Goal: Task Accomplishment & Management: Manage account settings

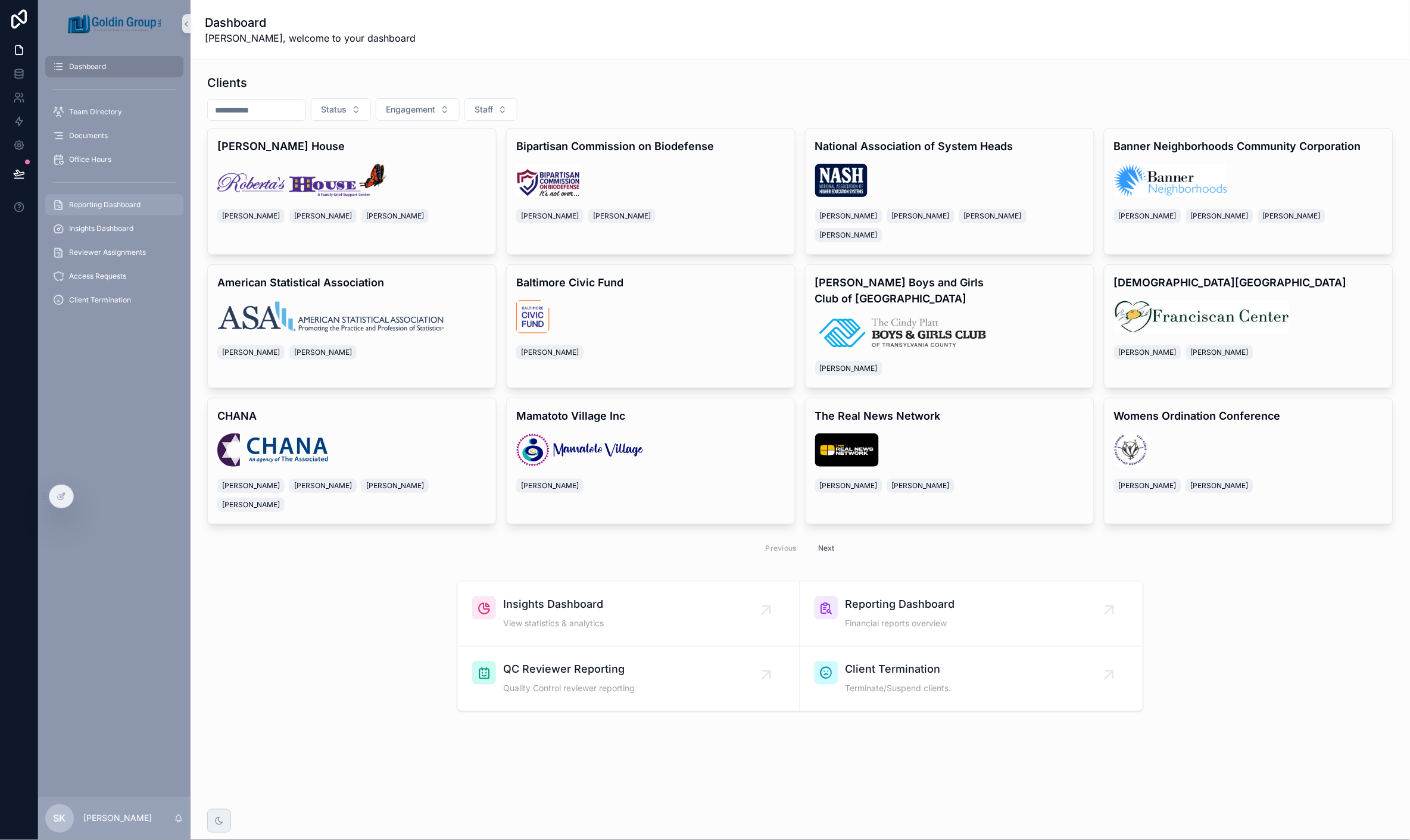
click at [101, 203] on span "Reporting Dashboard" at bounding box center [104, 205] width 72 height 10
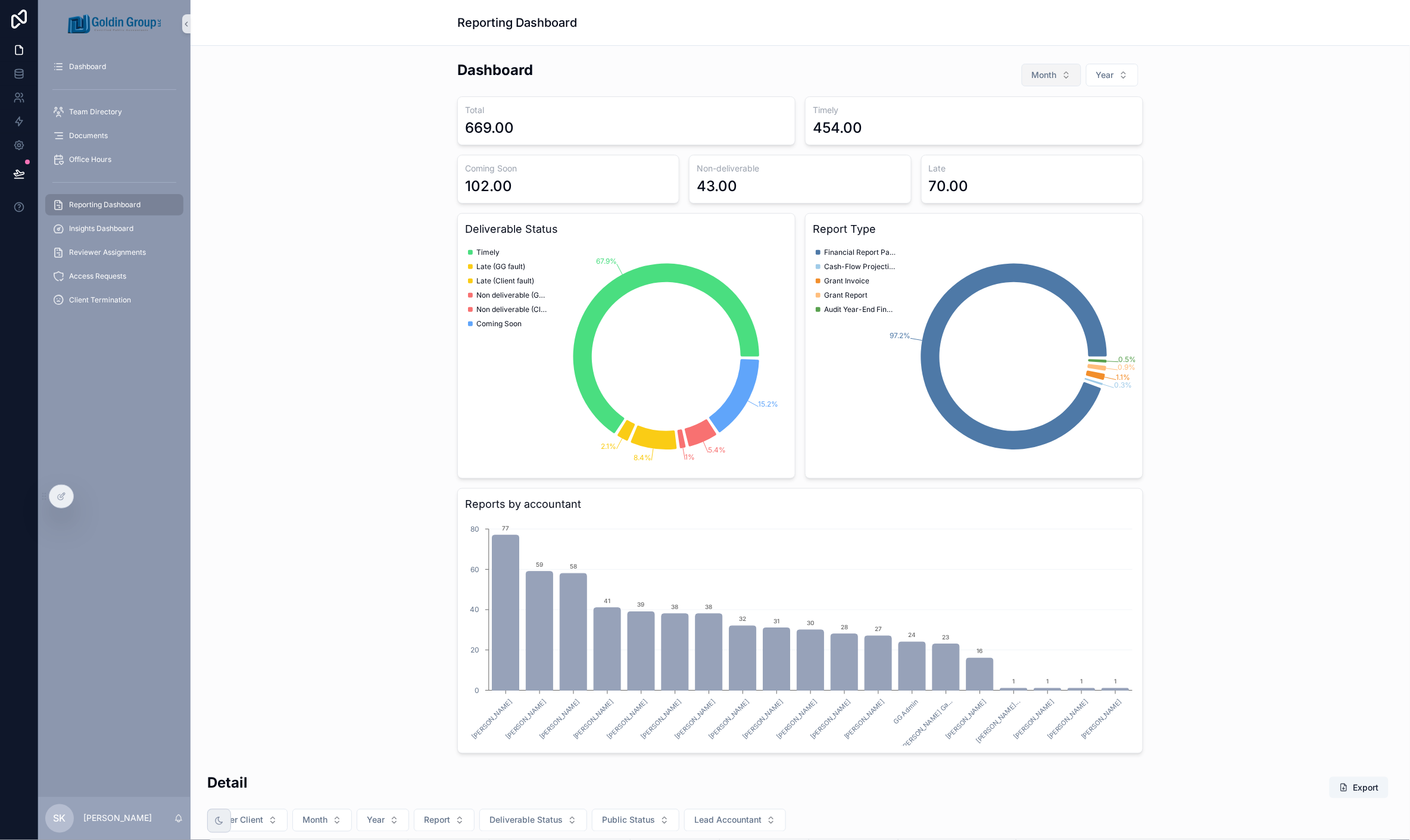
click at [1042, 76] on span "Month" at bounding box center [1043, 75] width 25 height 12
click at [1039, 76] on span "Month" at bounding box center [1043, 75] width 25 height 12
click at [1164, 224] on div "Dashboard Month Year Total 669.00 Timely 454.00 Coming Soon 102.00 Non-delivera…" at bounding box center [801, 407] width 1201 height 703
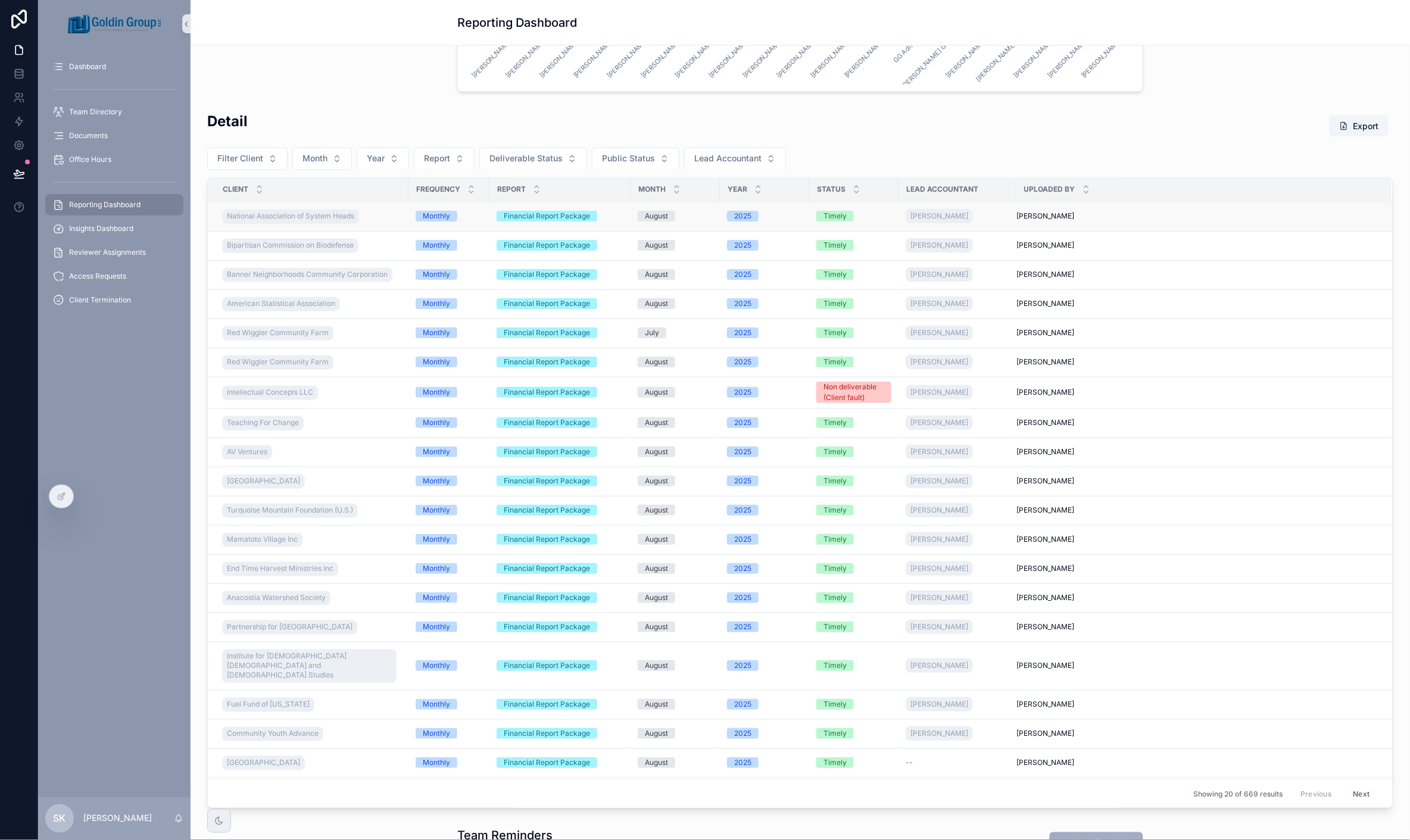
scroll to position [7, 0]
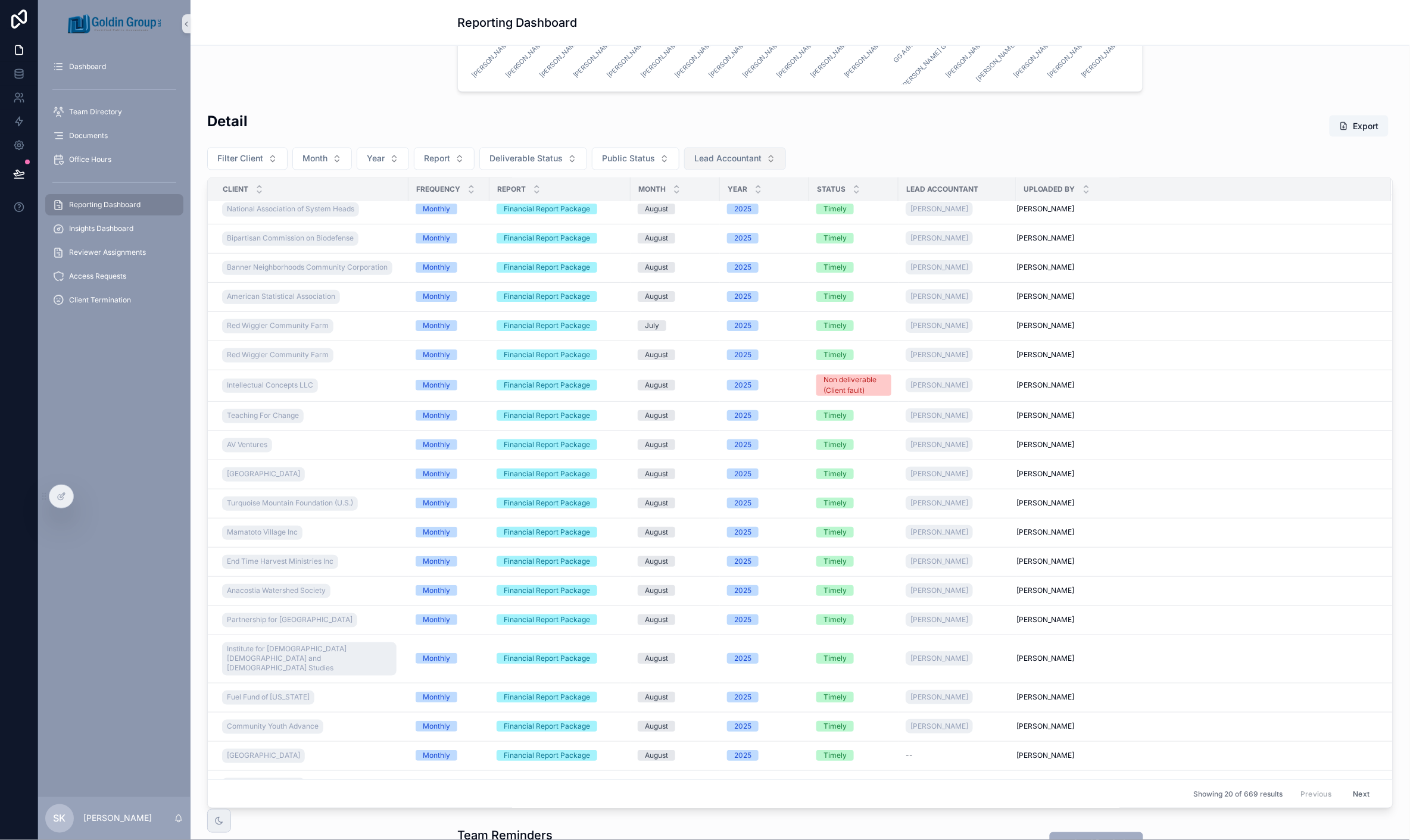
click at [771, 164] on button "Lead Accountant" at bounding box center [735, 158] width 102 height 23
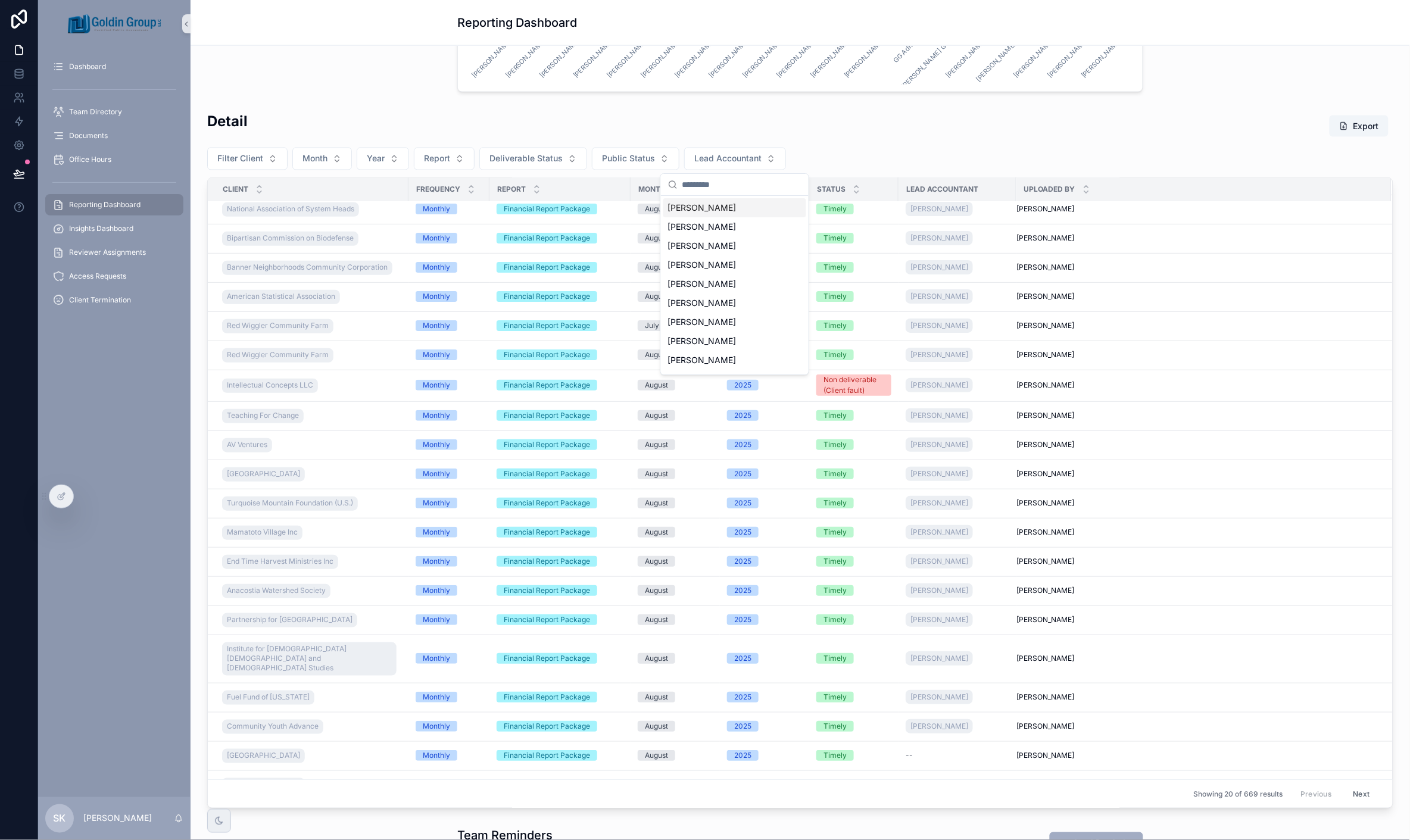
click at [741, 209] on div "[PERSON_NAME]" at bounding box center [734, 207] width 142 height 19
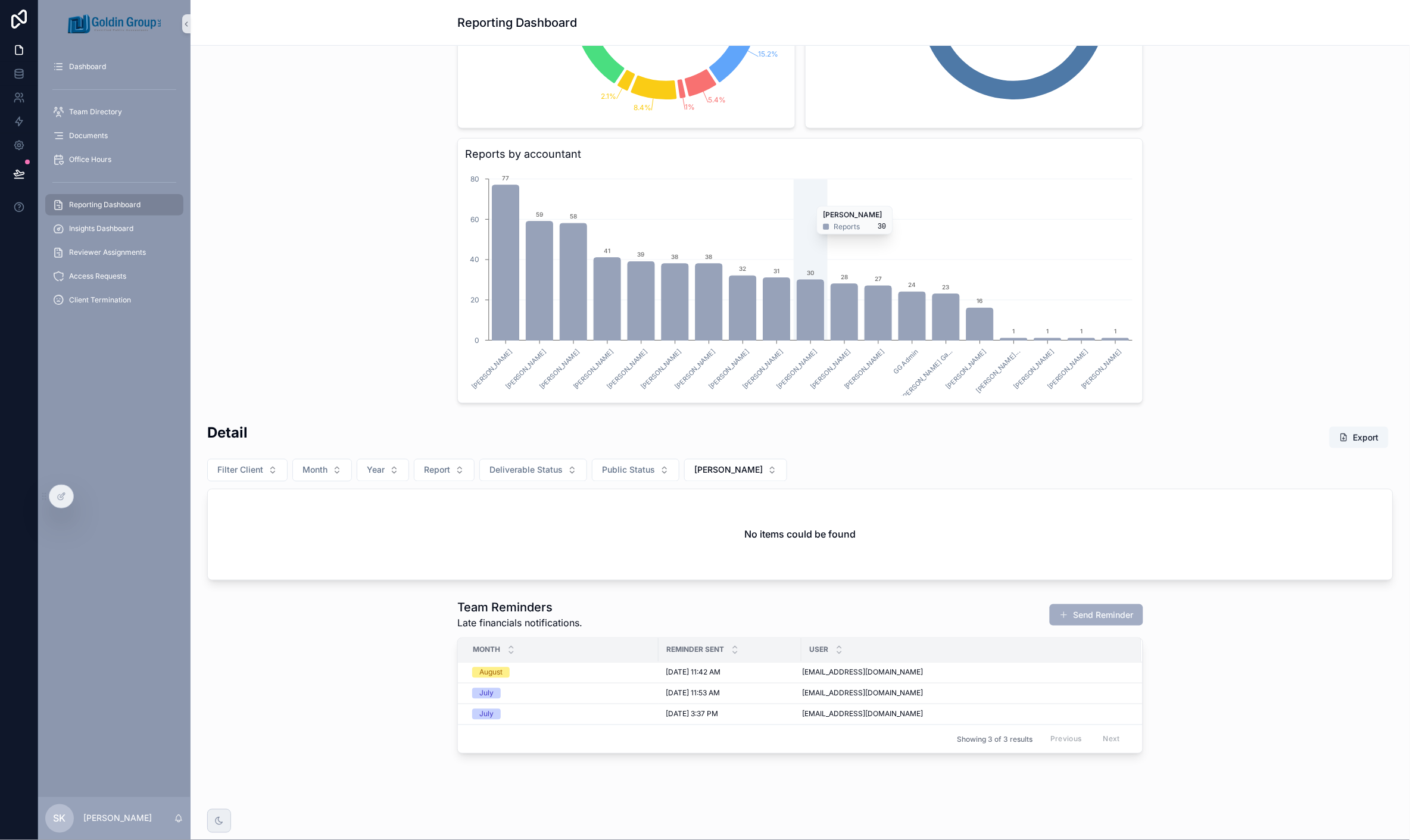
scroll to position [364, 0]
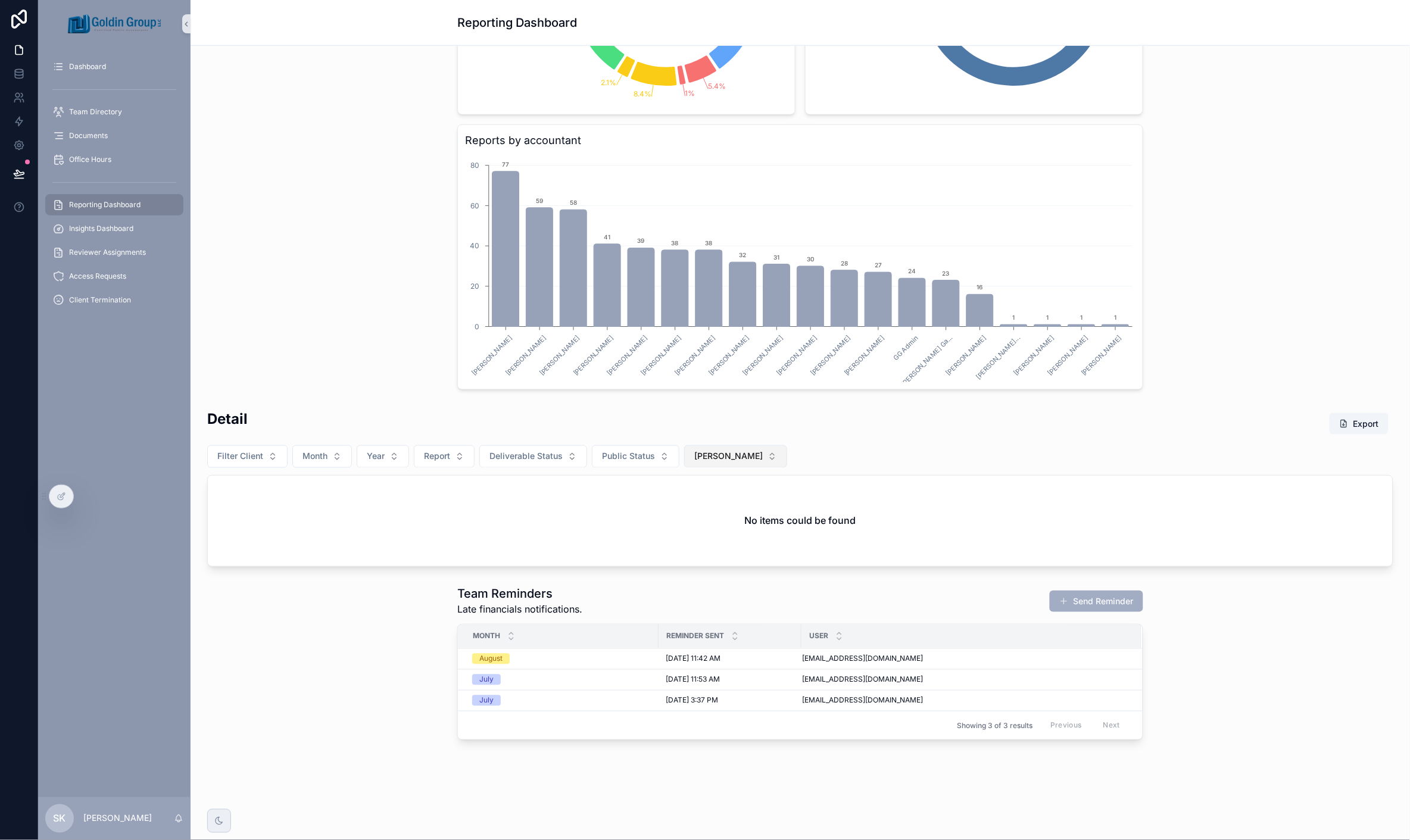
click at [752, 460] on button "[PERSON_NAME]" at bounding box center [735, 456] width 103 height 23
click at [730, 516] on div "[PERSON_NAME]" at bounding box center [728, 516] width 142 height 19
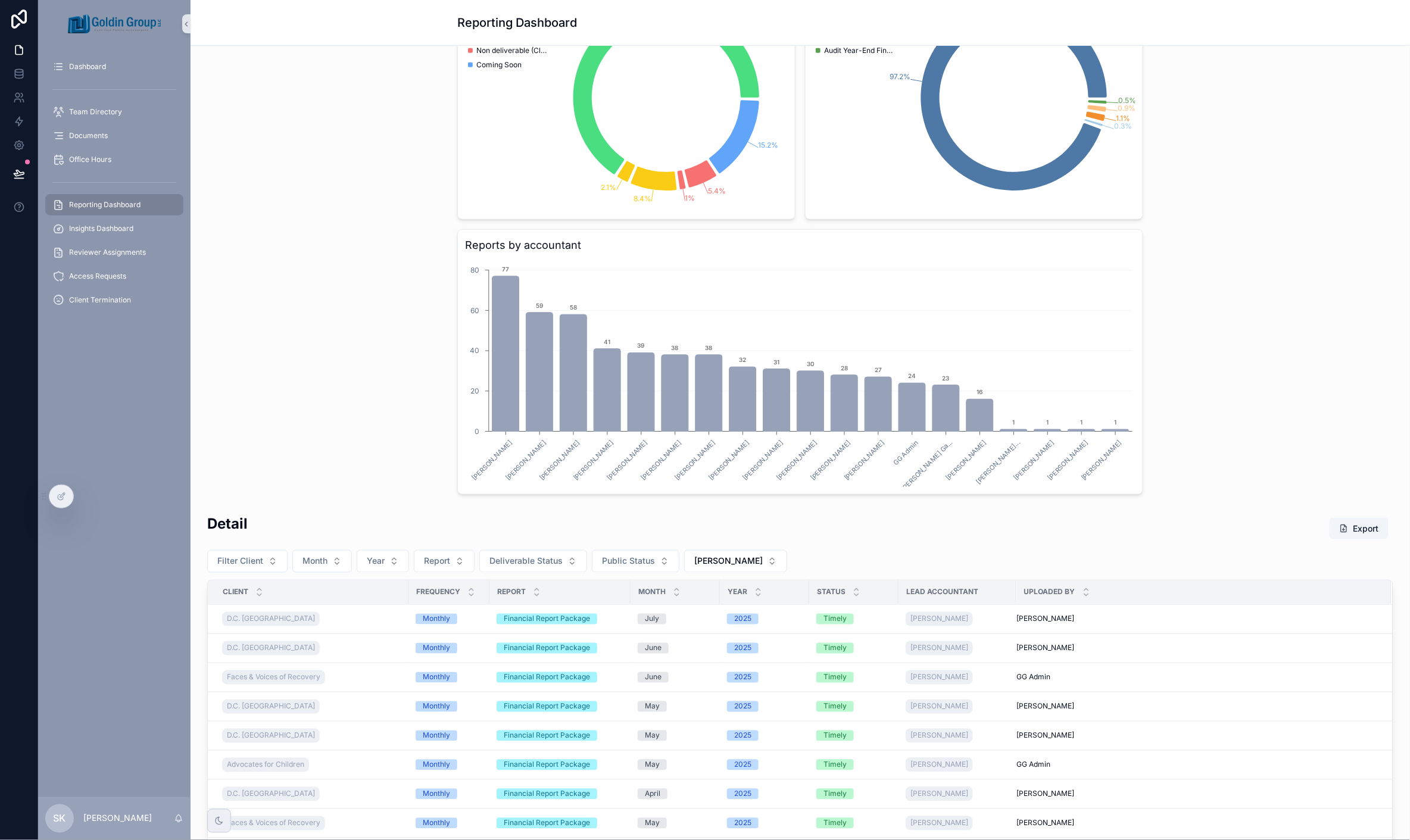
scroll to position [127, 0]
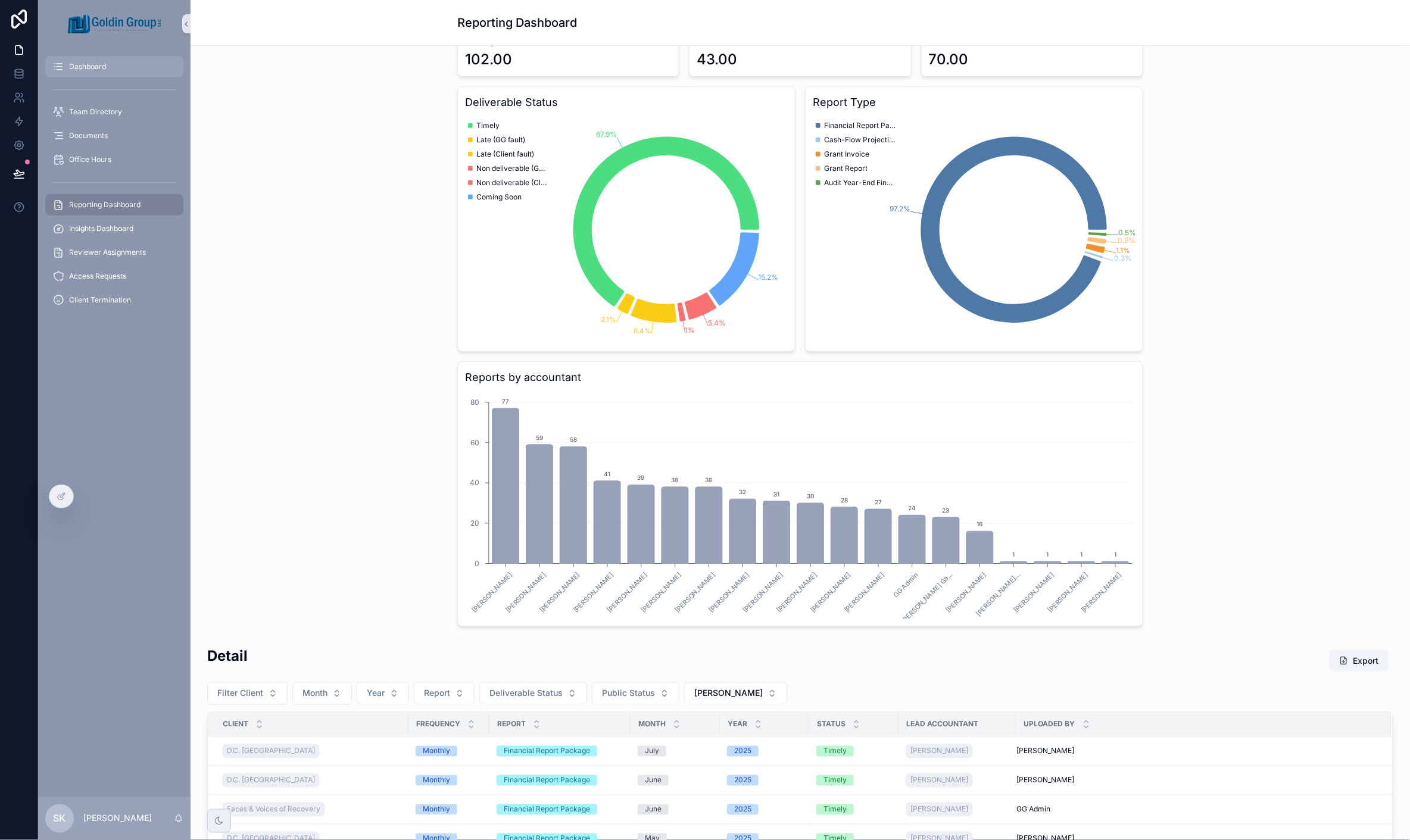
click at [73, 64] on span "Dashboard" at bounding box center [87, 67] width 37 height 10
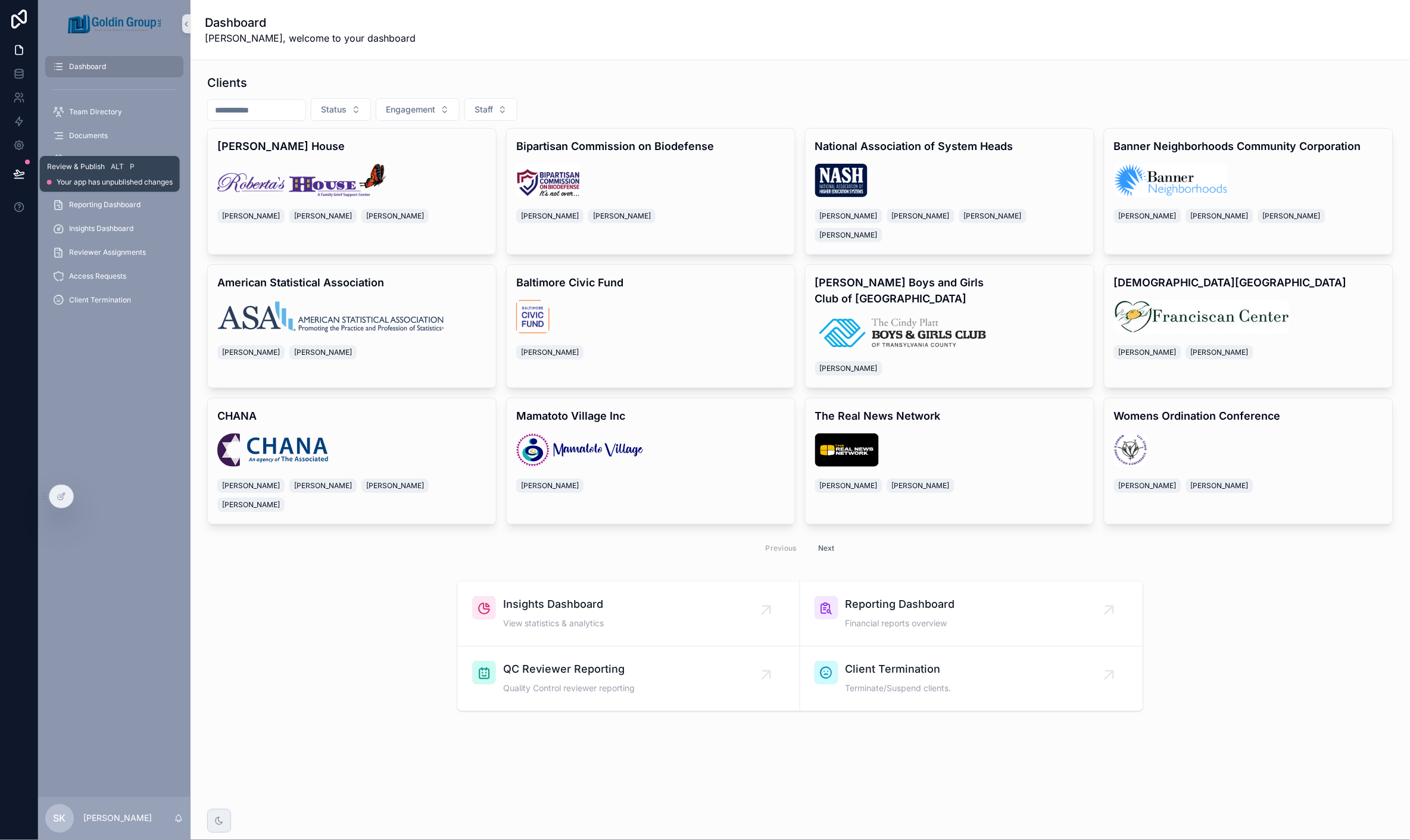
click at [11, 188] on button at bounding box center [19, 174] width 27 height 33
click at [113, 222] on div "Insights Dashboard" at bounding box center [114, 228] width 124 height 19
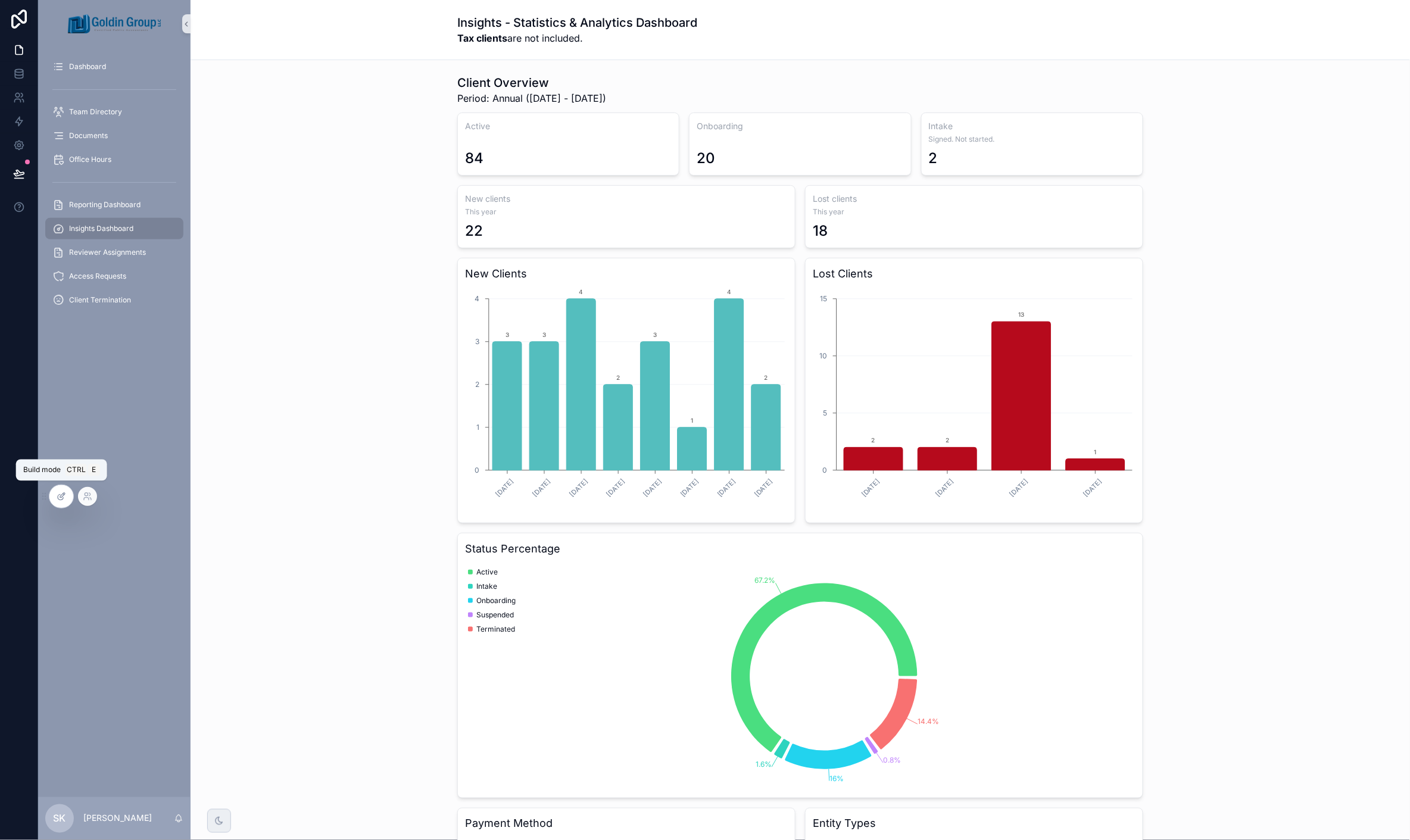
click at [66, 498] on icon at bounding box center [62, 496] width 10 height 10
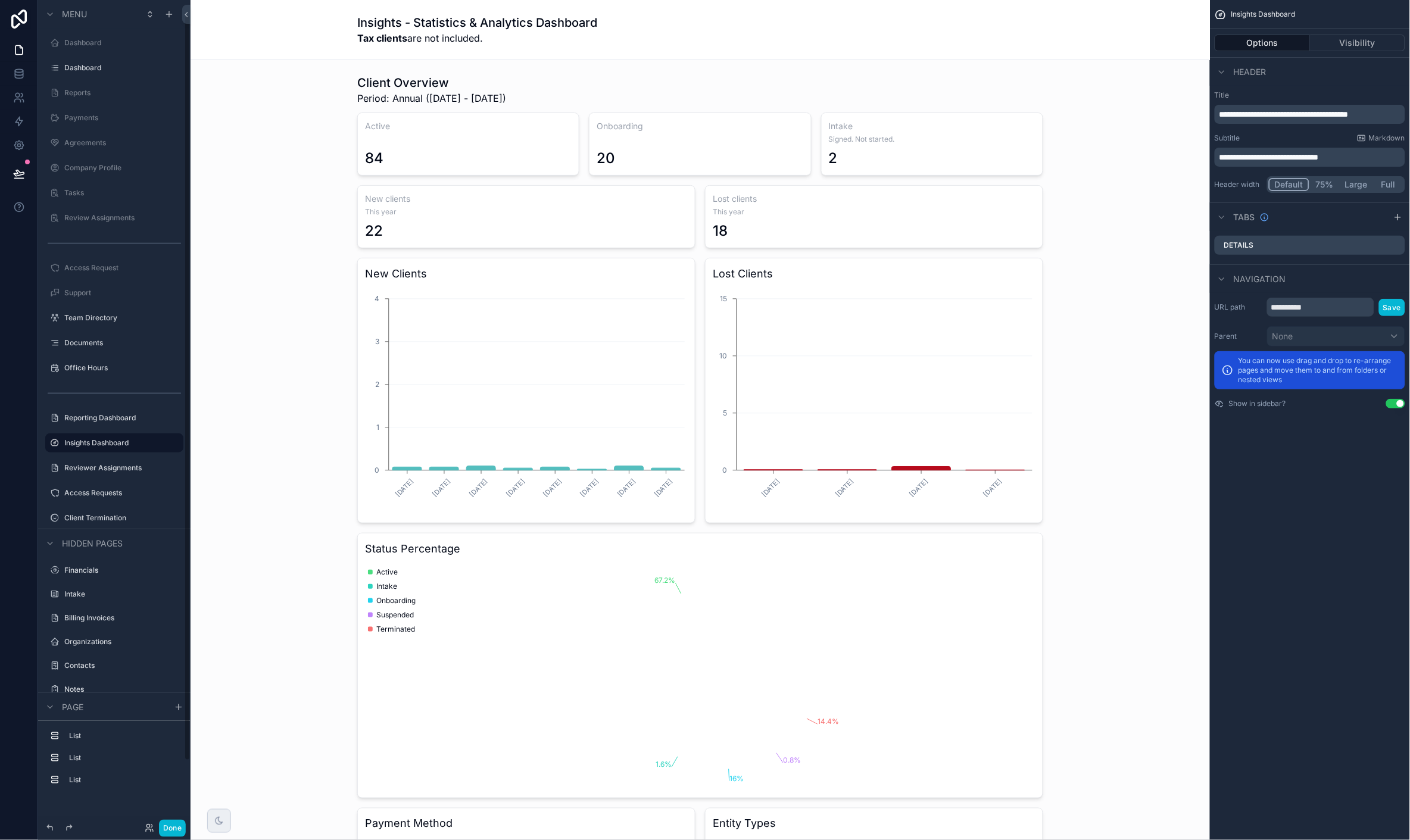
scroll to position [16, 0]
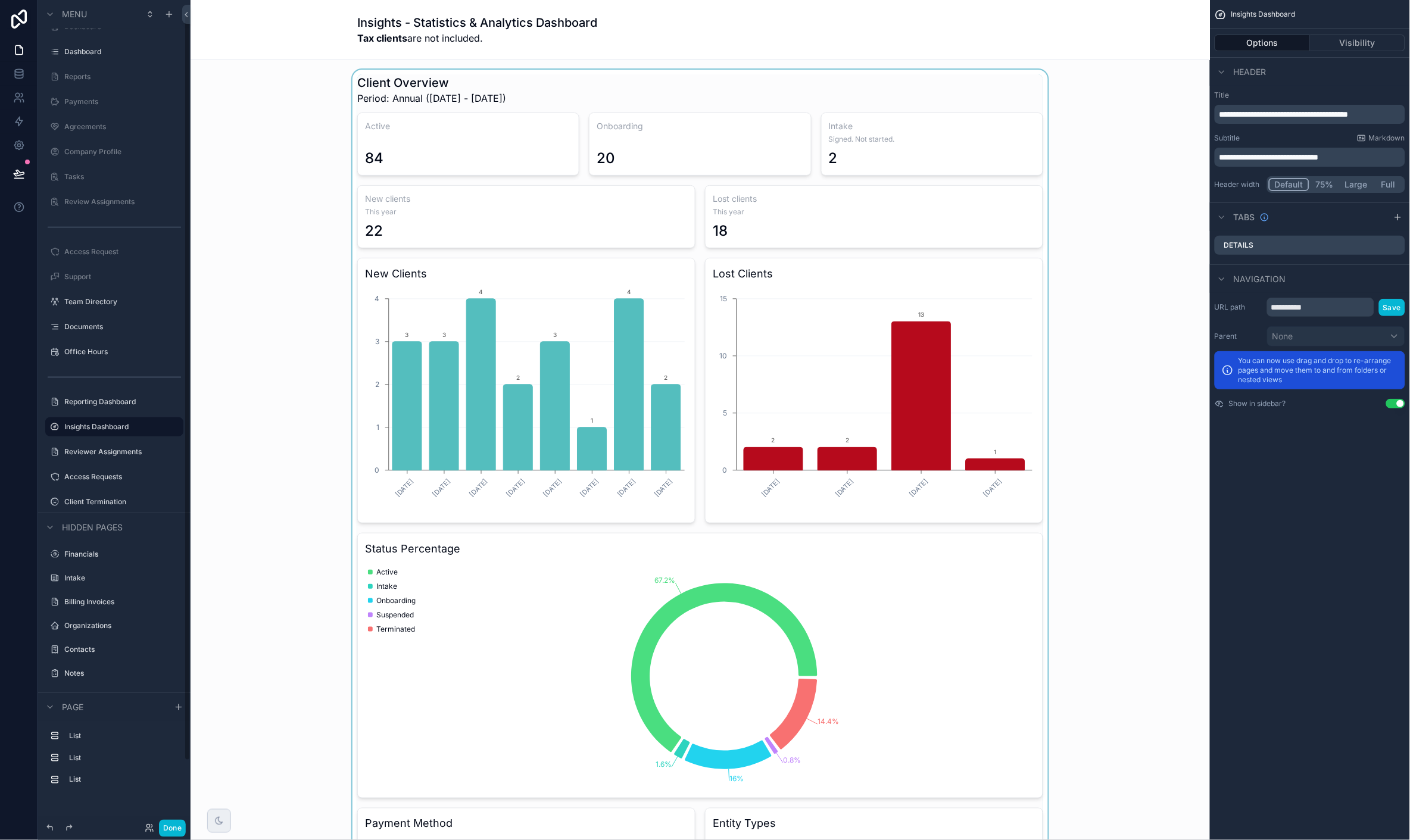
click at [428, 221] on div "scrollable content" at bounding box center [701, 574] width 1000 height 1008
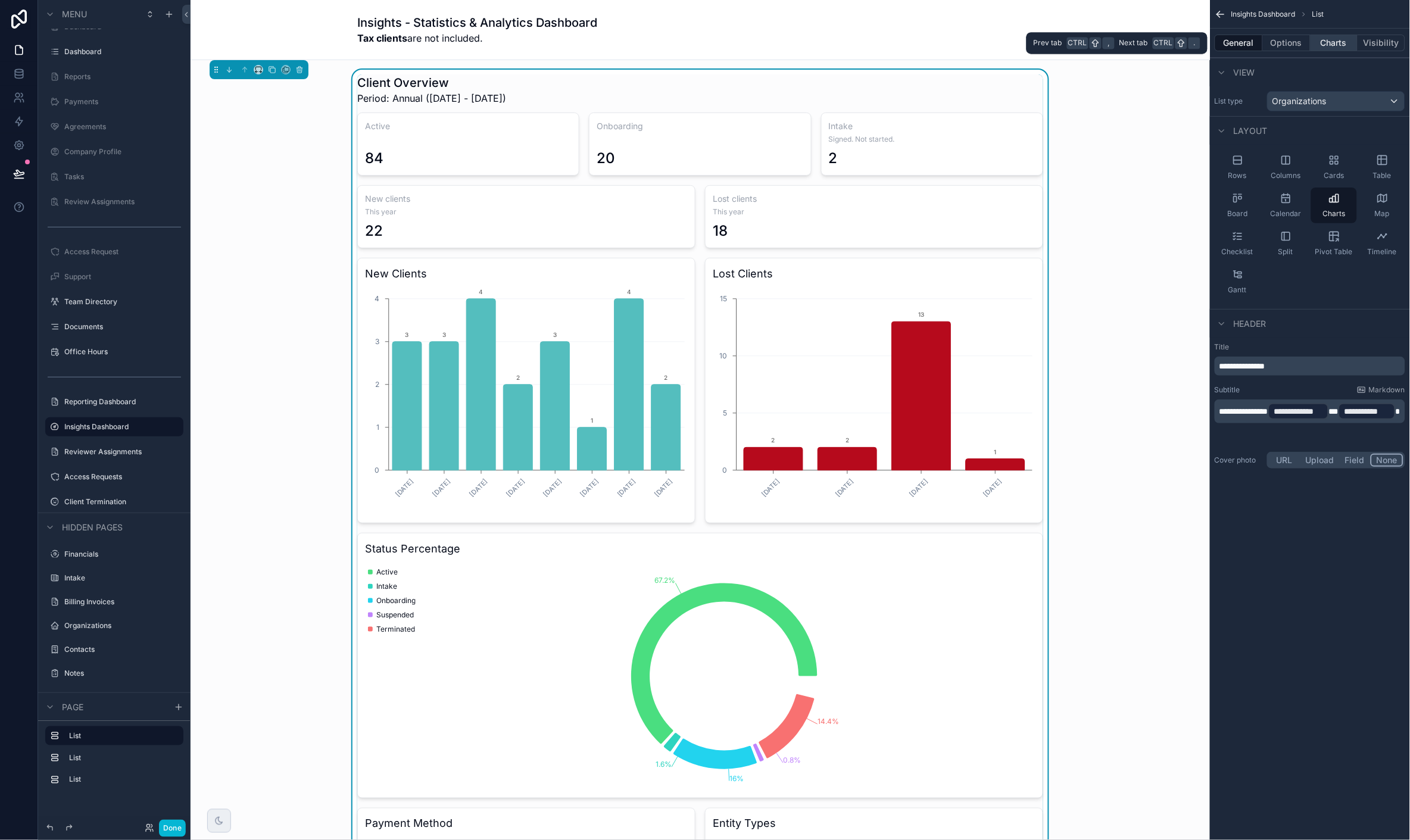
click at [1164, 43] on button "Charts" at bounding box center [1334, 42] width 47 height 17
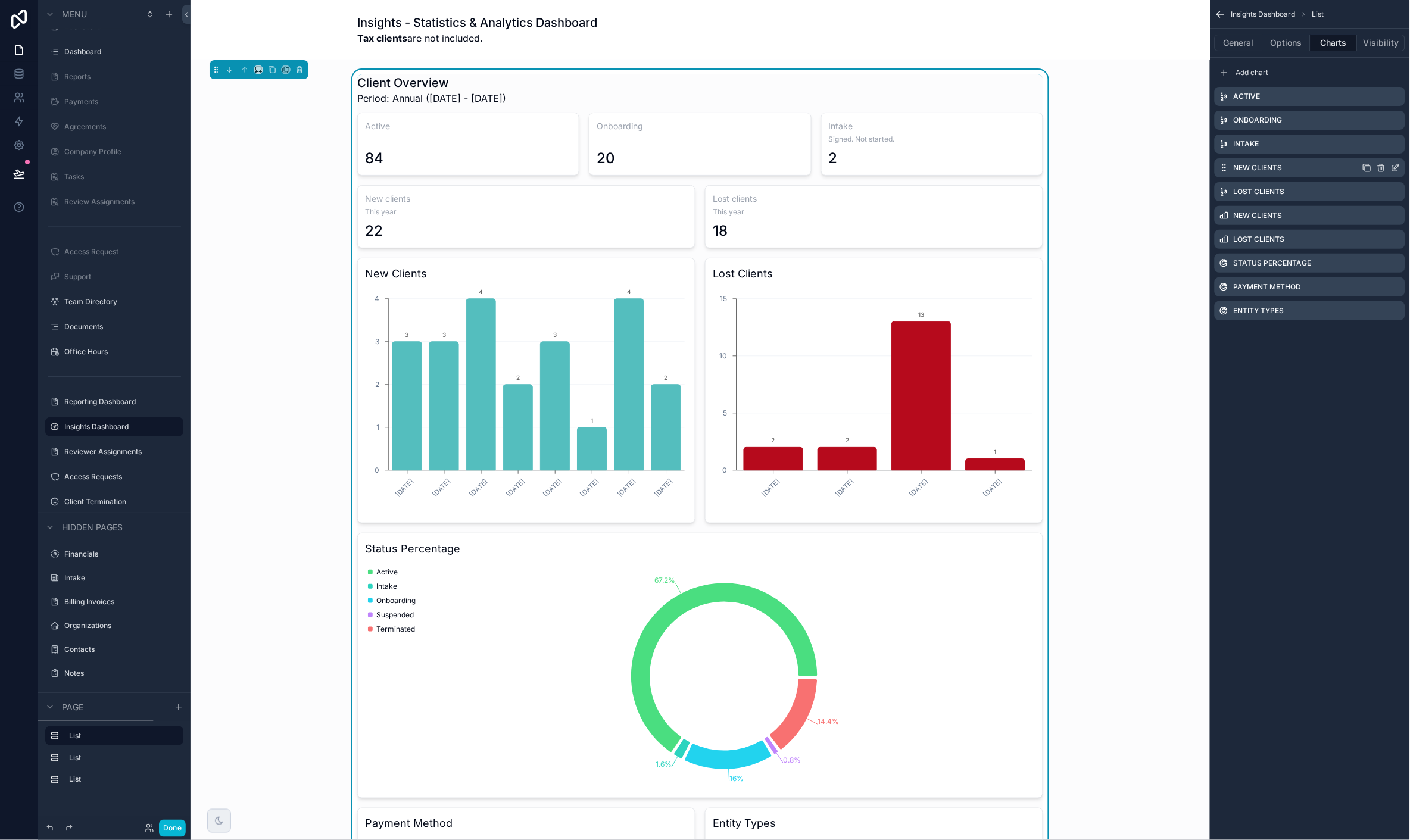
click at [1164, 168] on icon "scrollable content" at bounding box center [1396, 166] width 5 height 5
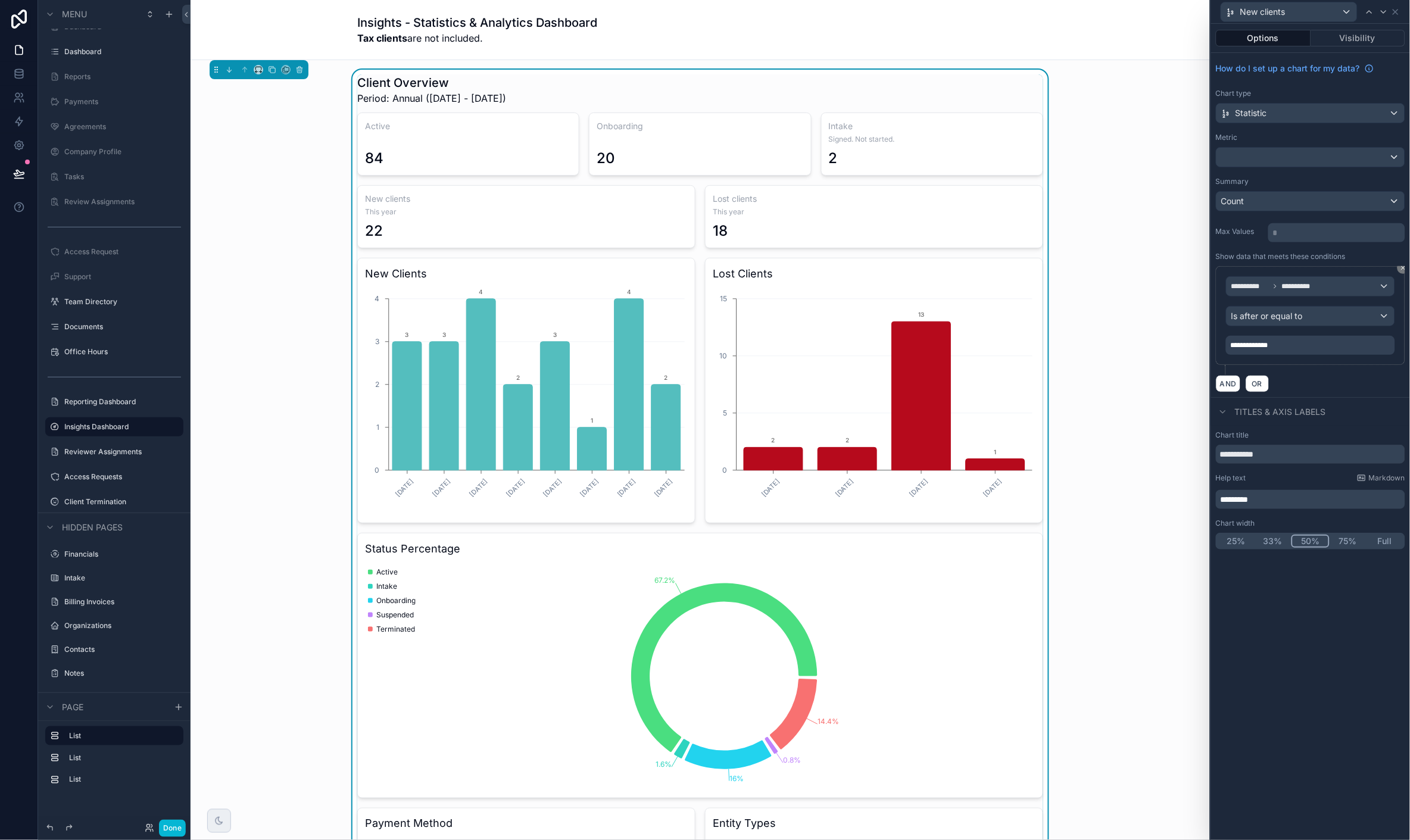
click at [1164, 496] on p "*********" at bounding box center [1311, 499] width 182 height 12
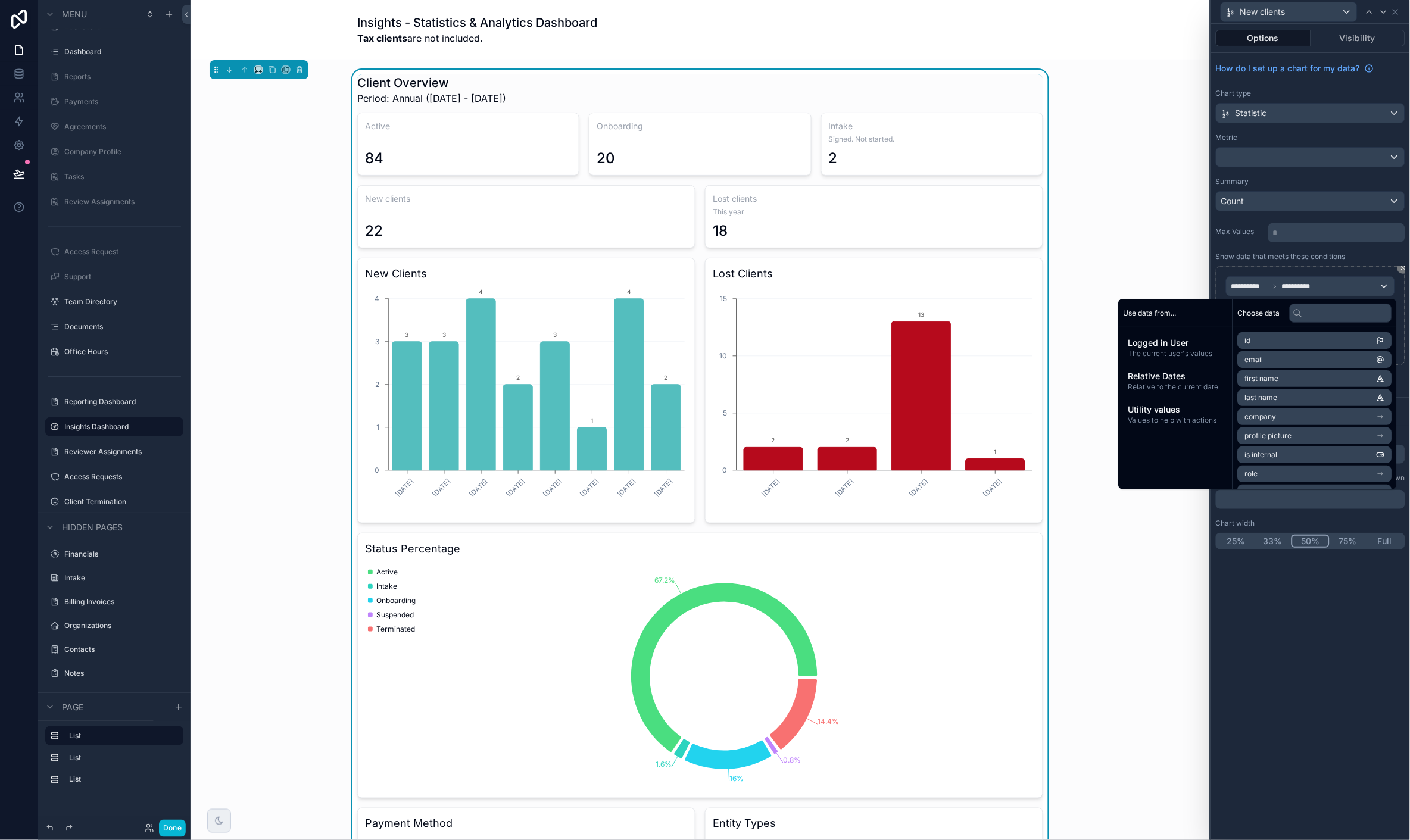
click at [1164, 631] on div "**********" at bounding box center [1310, 431] width 198 height 816
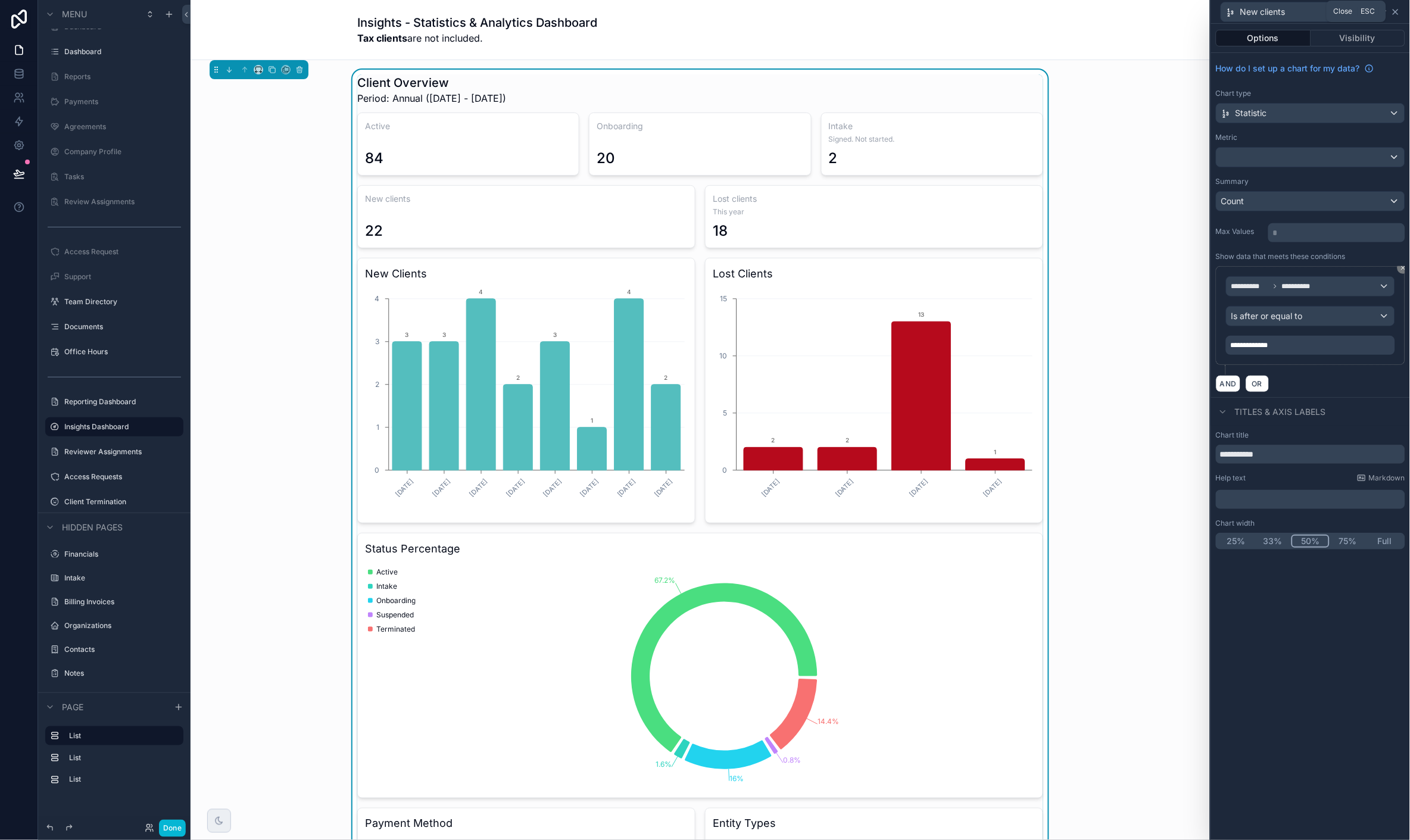
click at [1164, 9] on icon at bounding box center [1395, 12] width 10 height 10
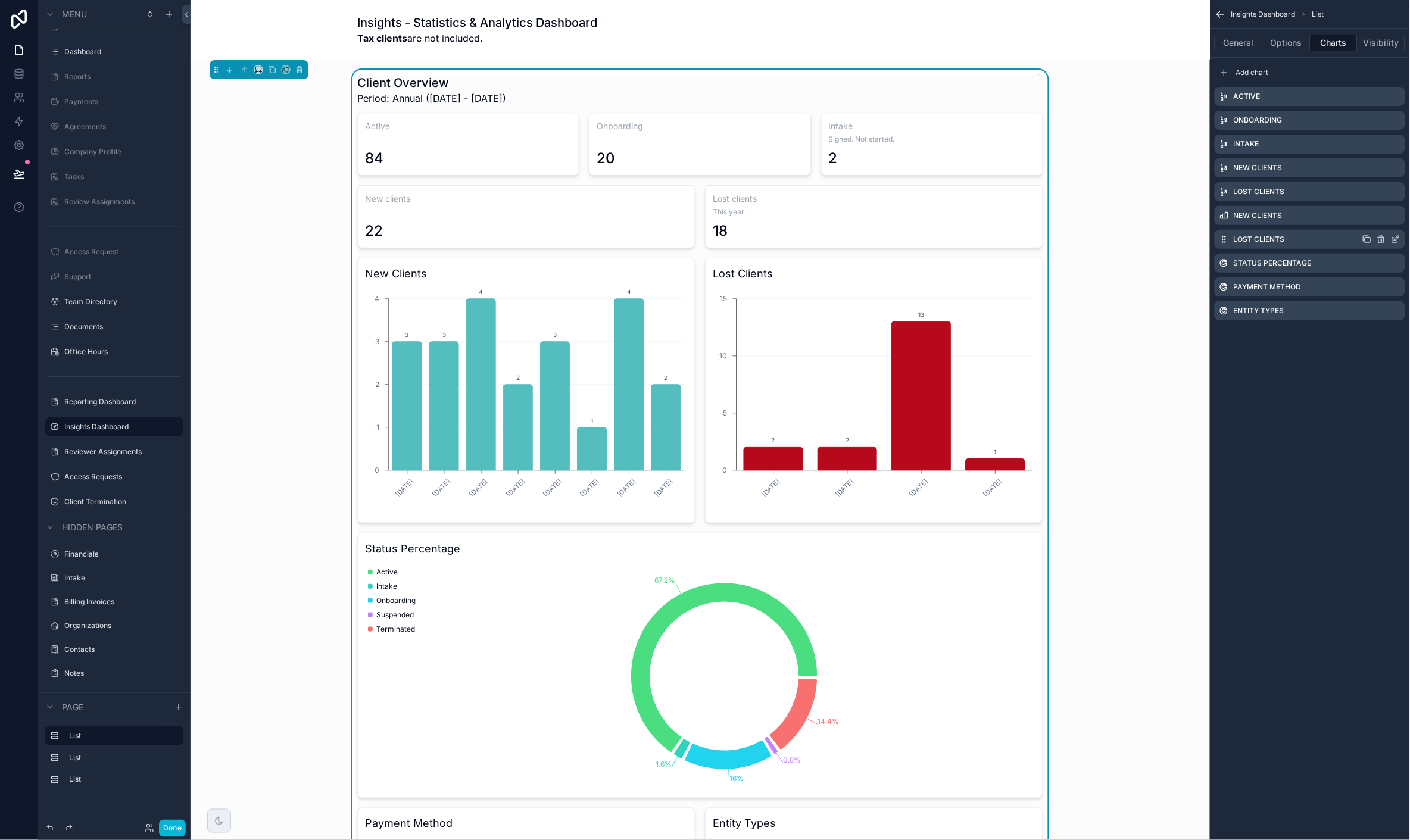
click at [1164, 239] on icon "scrollable content" at bounding box center [1395, 240] width 10 height 10
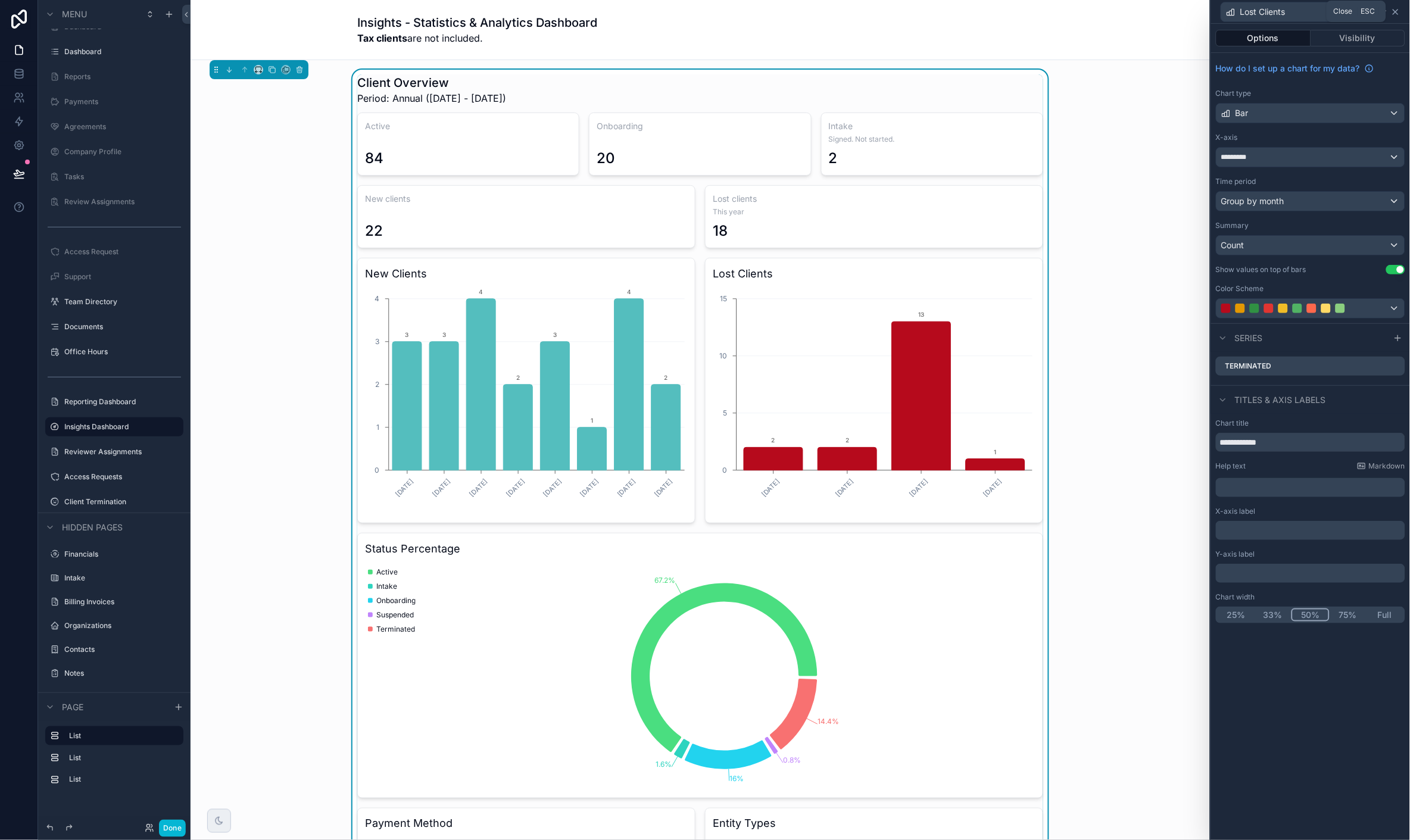
click at [1164, 13] on icon at bounding box center [1395, 12] width 10 height 10
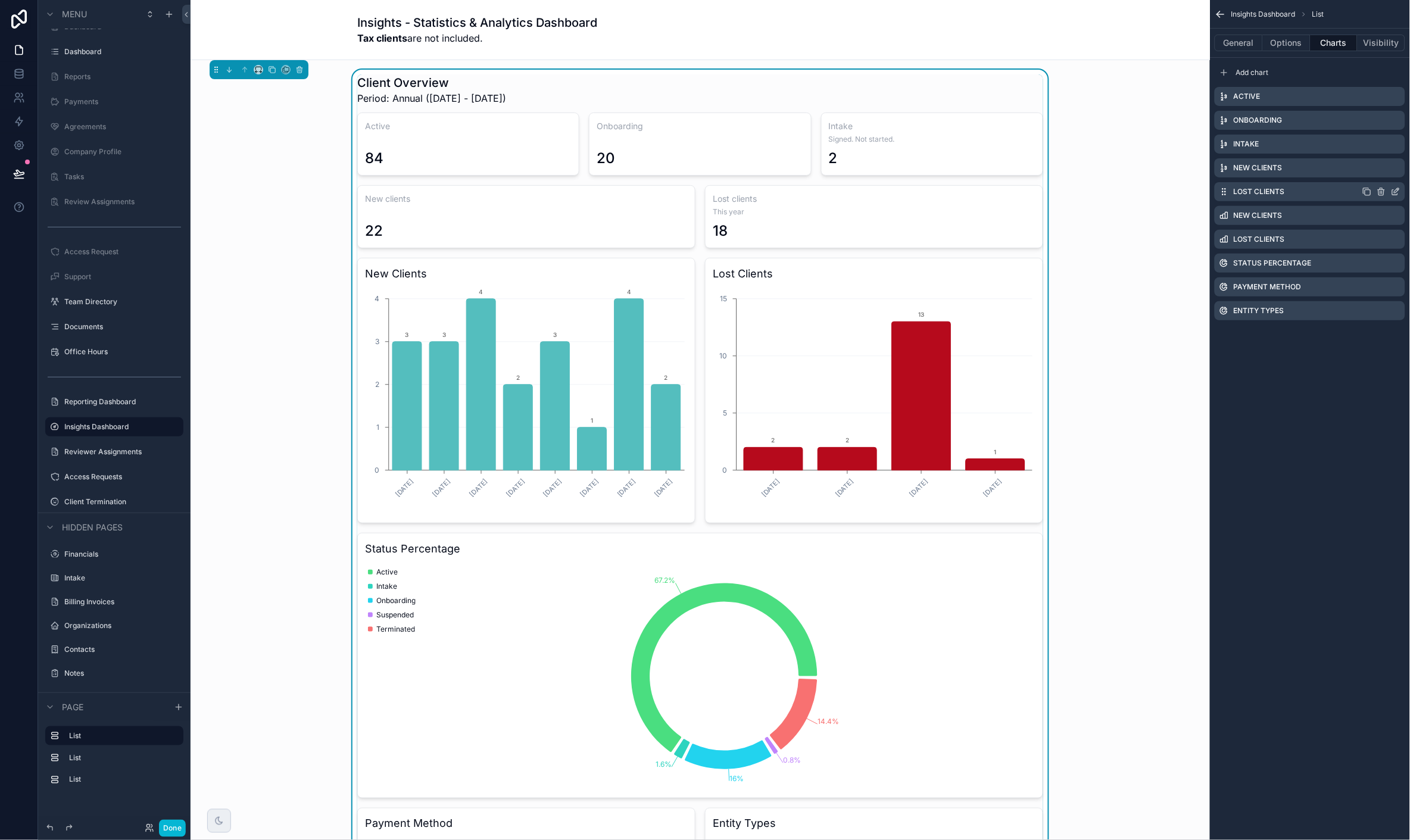
click at [1164, 190] on icon "scrollable content" at bounding box center [1394, 192] width 5 height 5
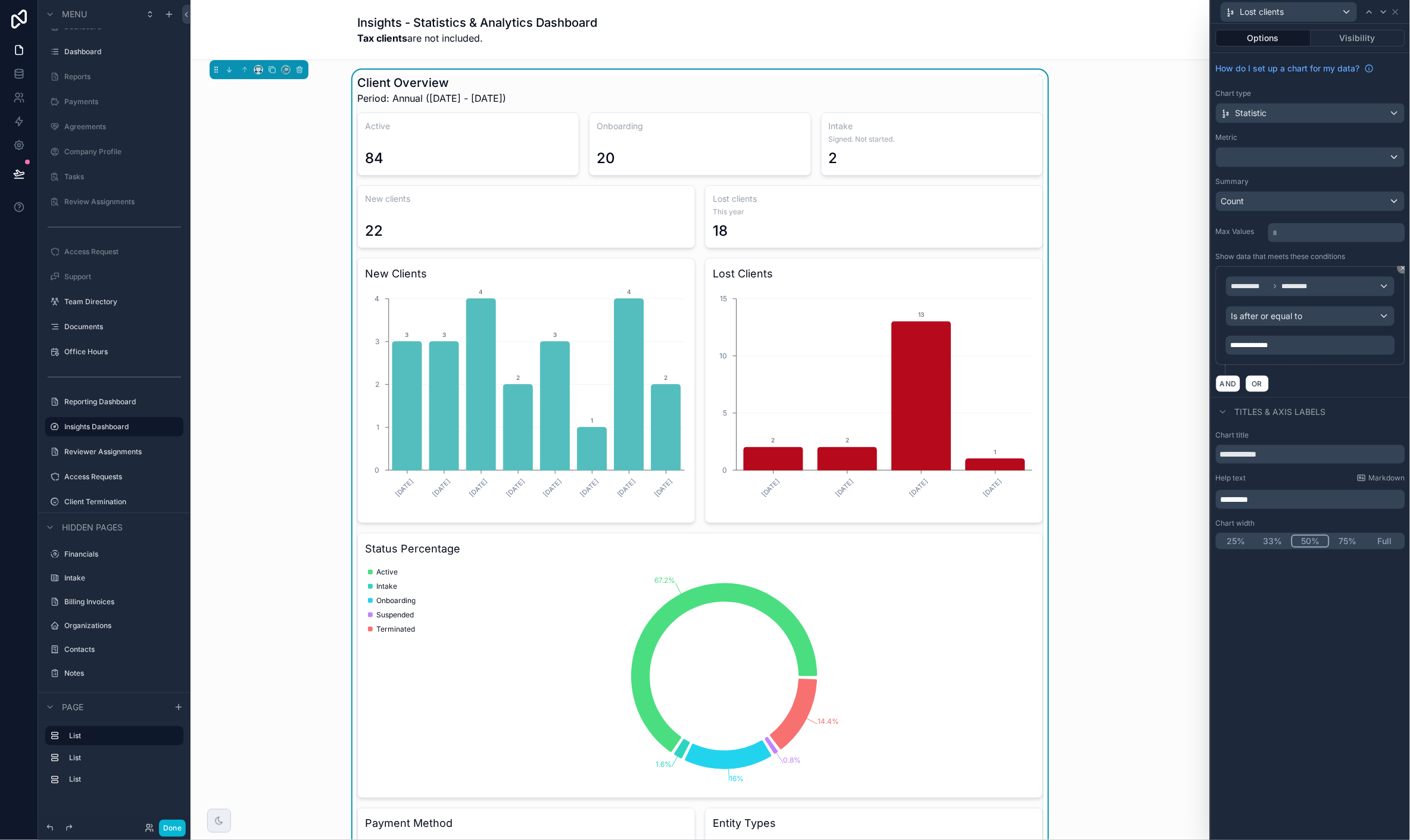
click at [1164, 505] on p "*********" at bounding box center [1311, 499] width 182 height 12
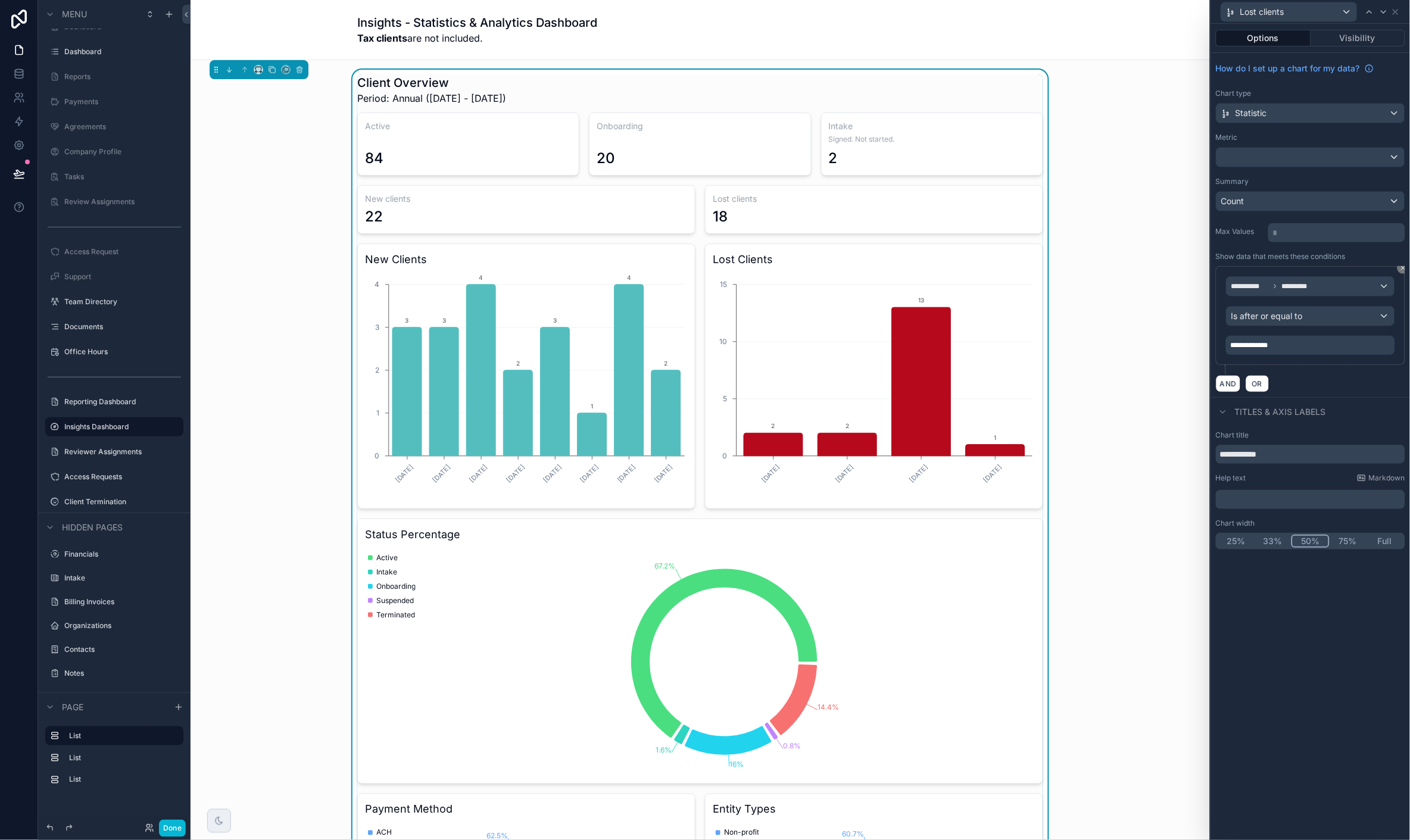
drag, startPoint x: 1301, startPoint y: 597, endPoint x: 1263, endPoint y: 577, distance: 42.9
click at [1164, 597] on div "**********" at bounding box center [1310, 431] width 198 height 816
click at [176, 829] on button "Done" at bounding box center [172, 828] width 27 height 18
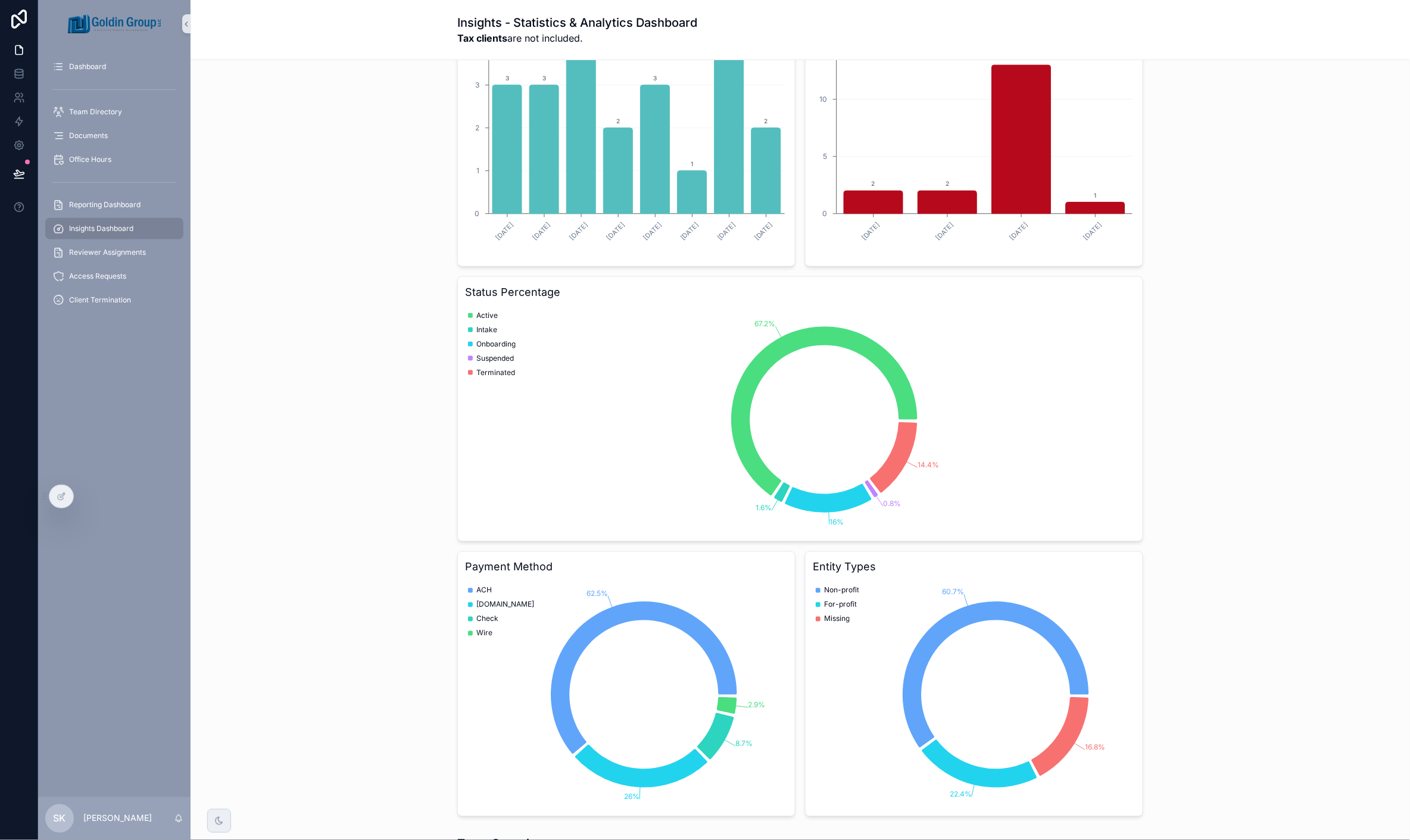
scroll to position [264, 0]
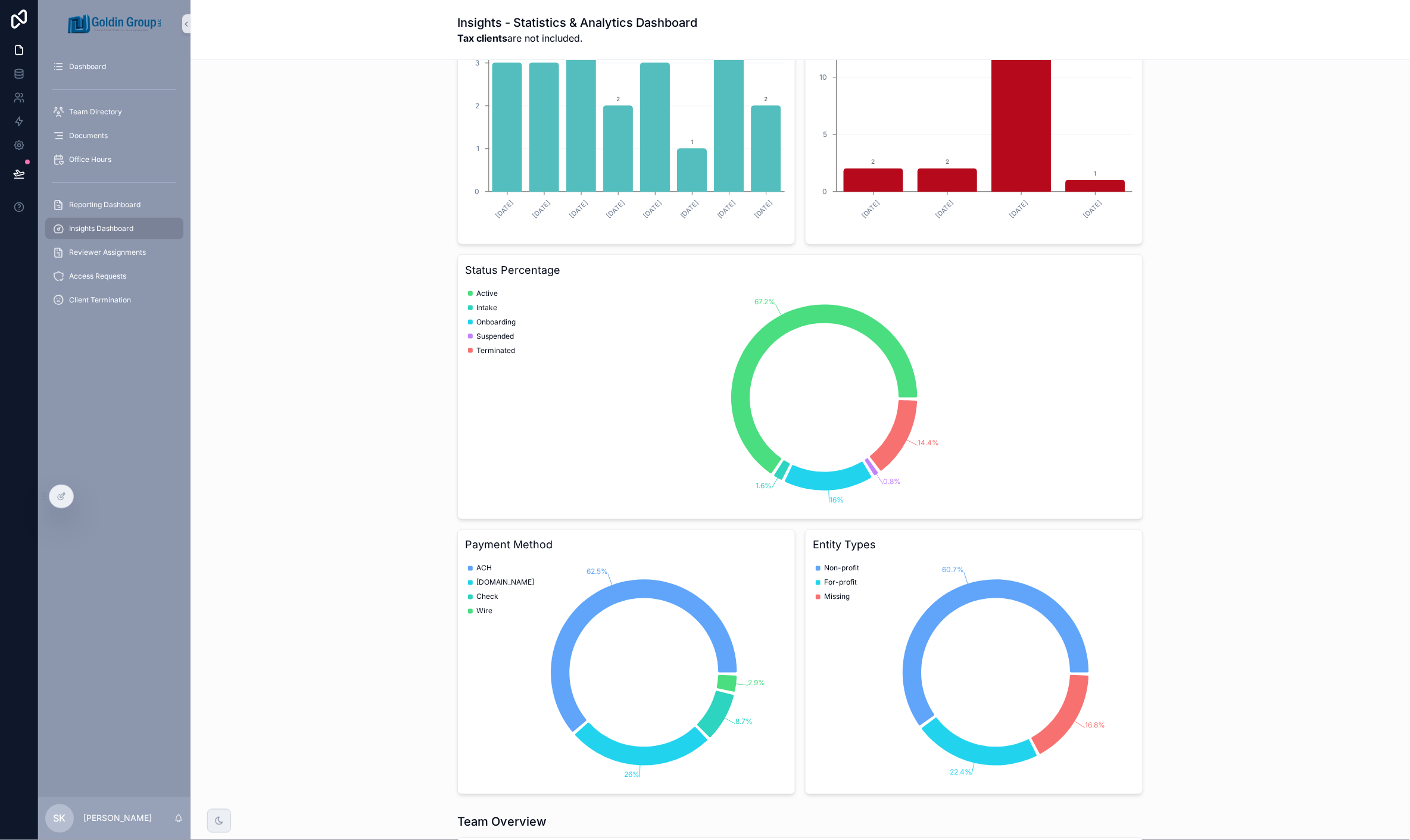
click at [1081, 563] on icon "60.7% 22.4% 16.8%" at bounding box center [974, 672] width 322 height 229
click at [61, 500] on icon at bounding box center [60, 497] width 5 height 5
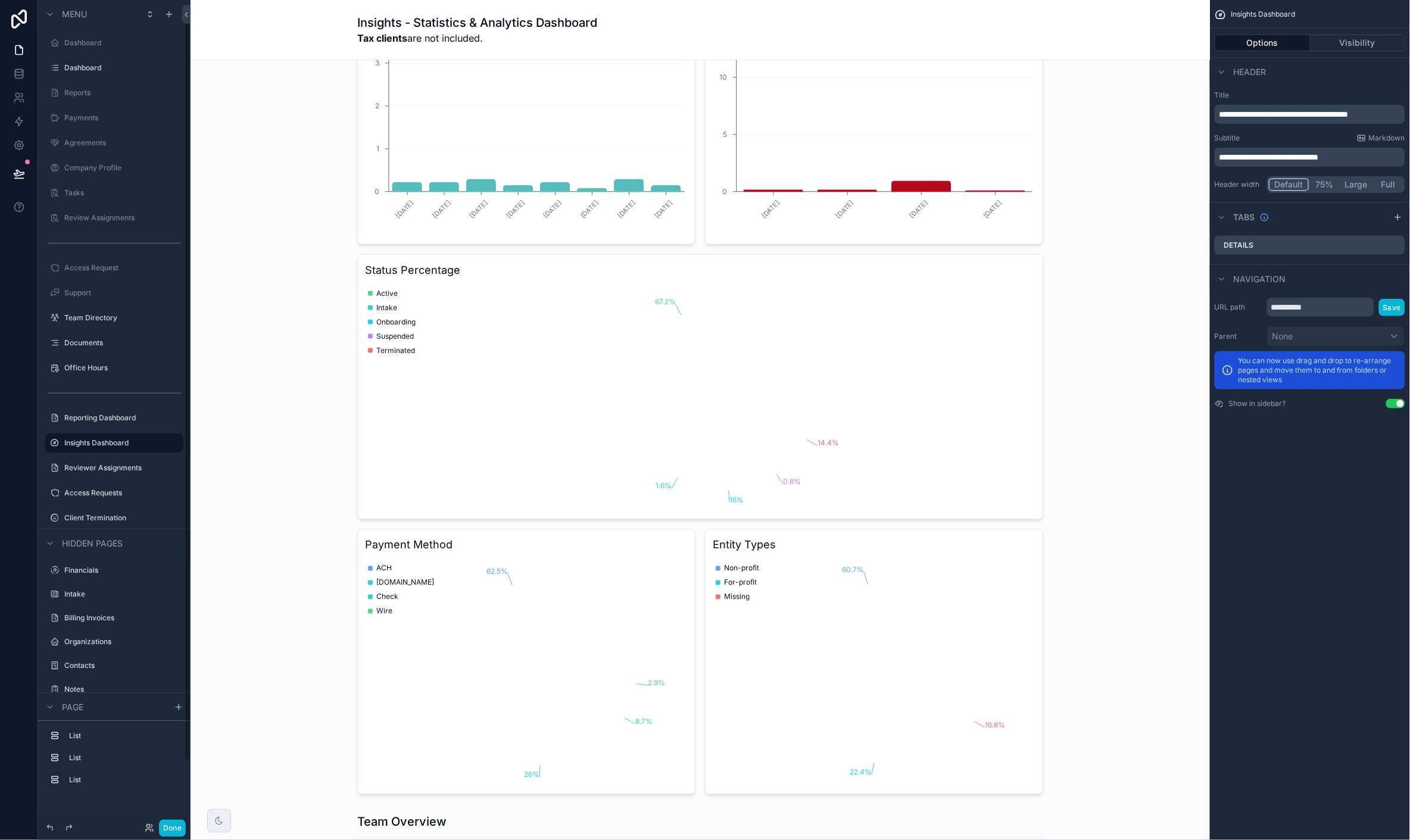
scroll to position [16, 0]
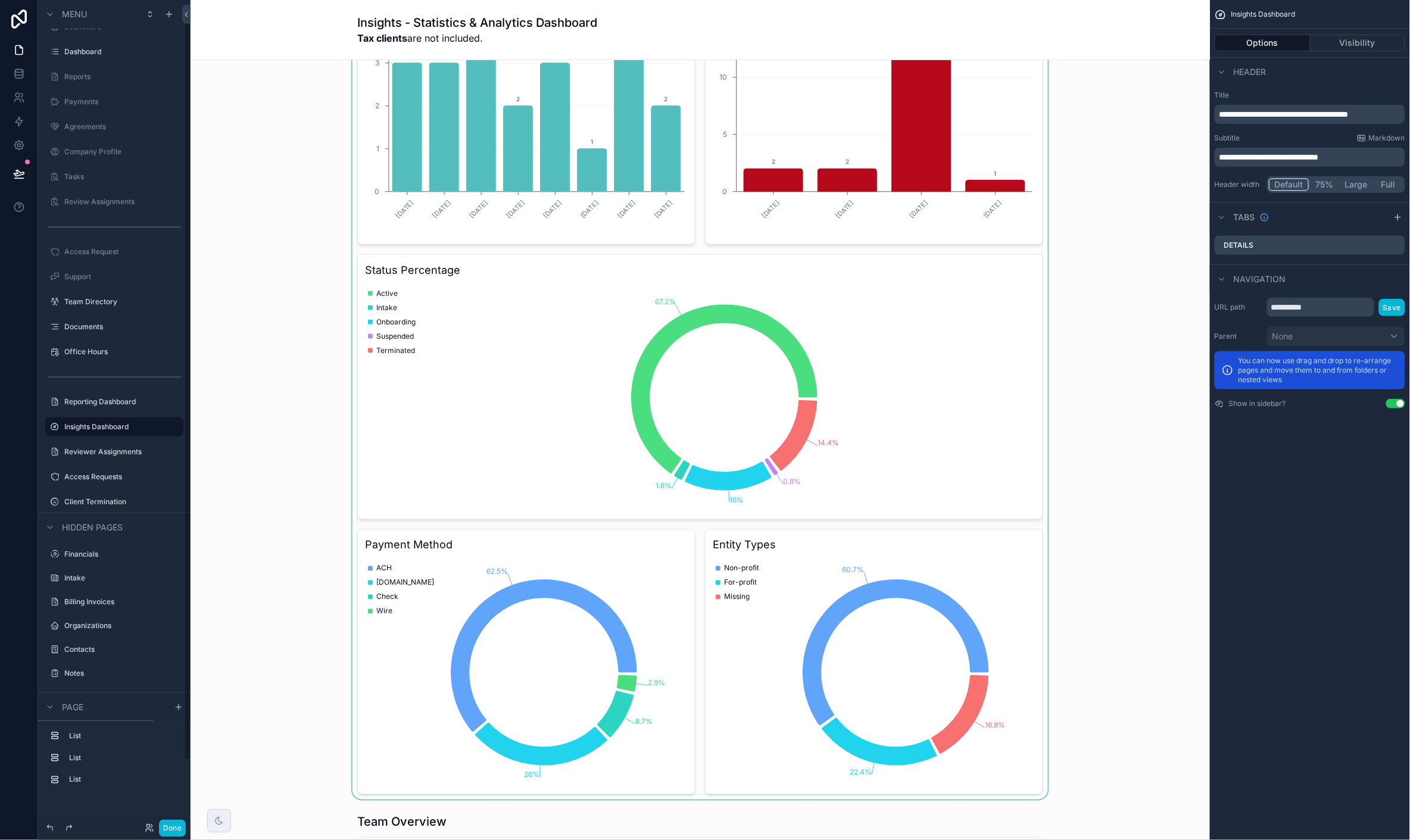
click at [983, 578] on div "scrollable content" at bounding box center [701, 303] width 1000 height 994
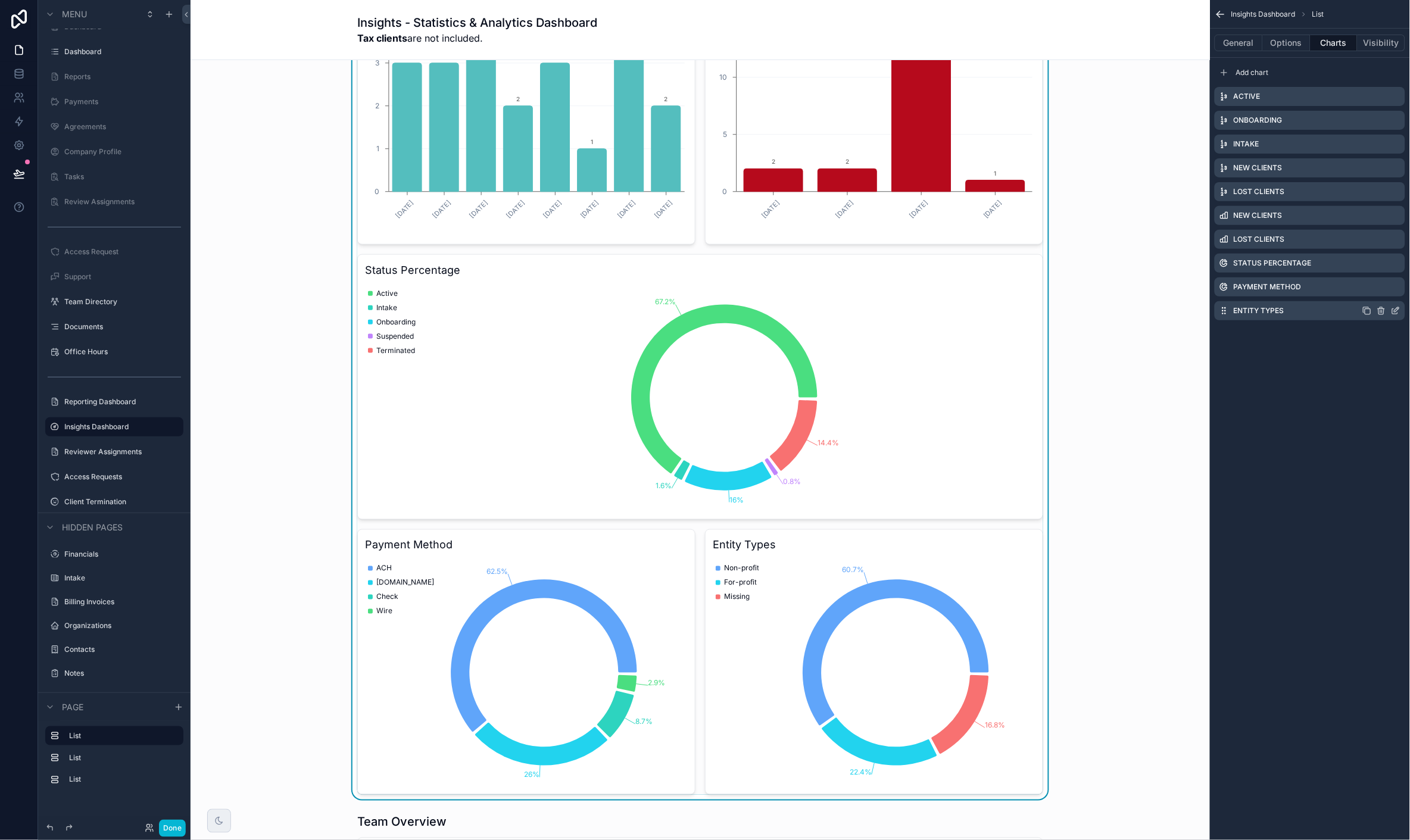
click at [1164, 309] on icon "scrollable content" at bounding box center [1395, 310] width 10 height 10
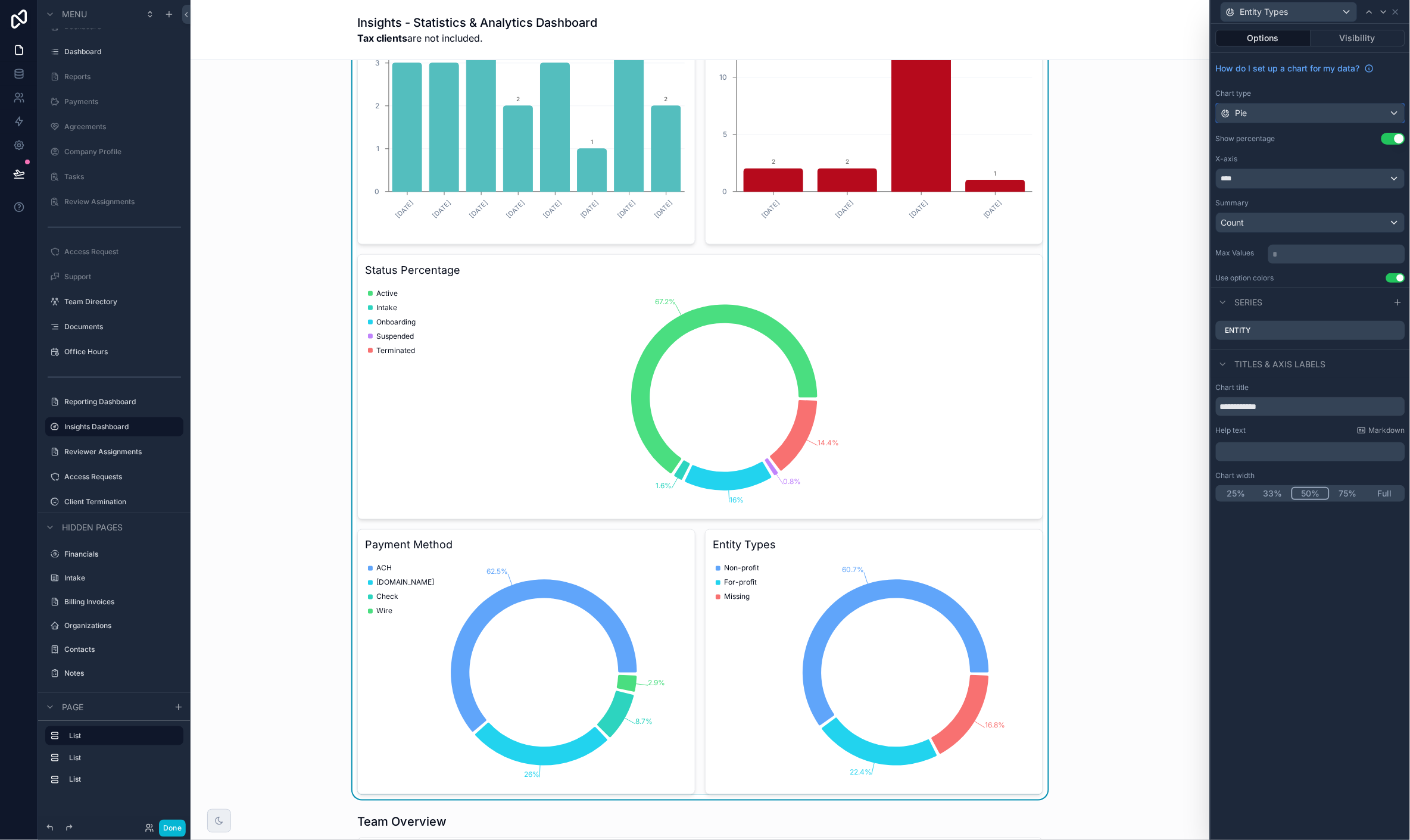
click at [1164, 120] on div "Pie" at bounding box center [1310, 112] width 188 height 19
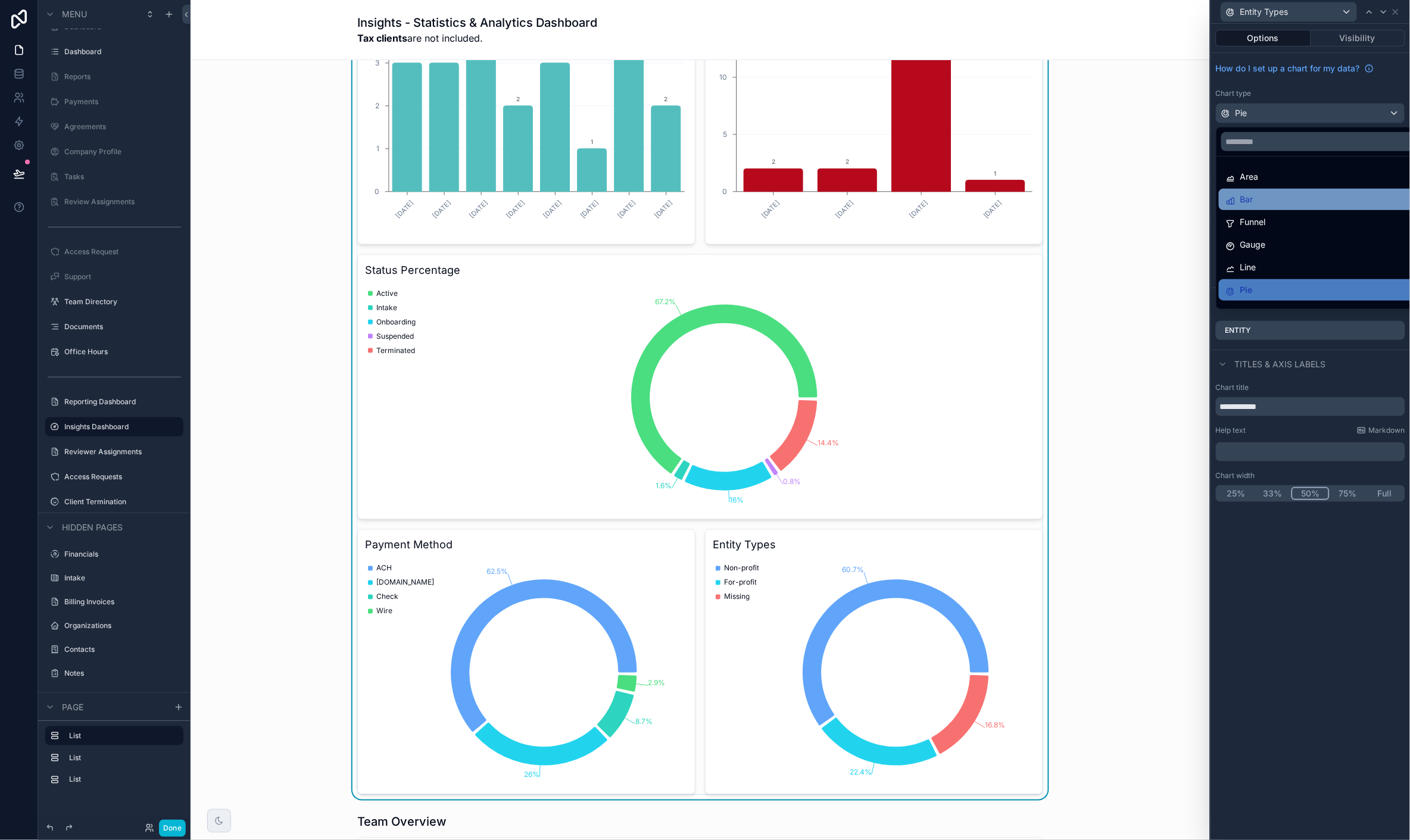
click at [1164, 191] on div "Bar" at bounding box center [1324, 199] width 211 height 22
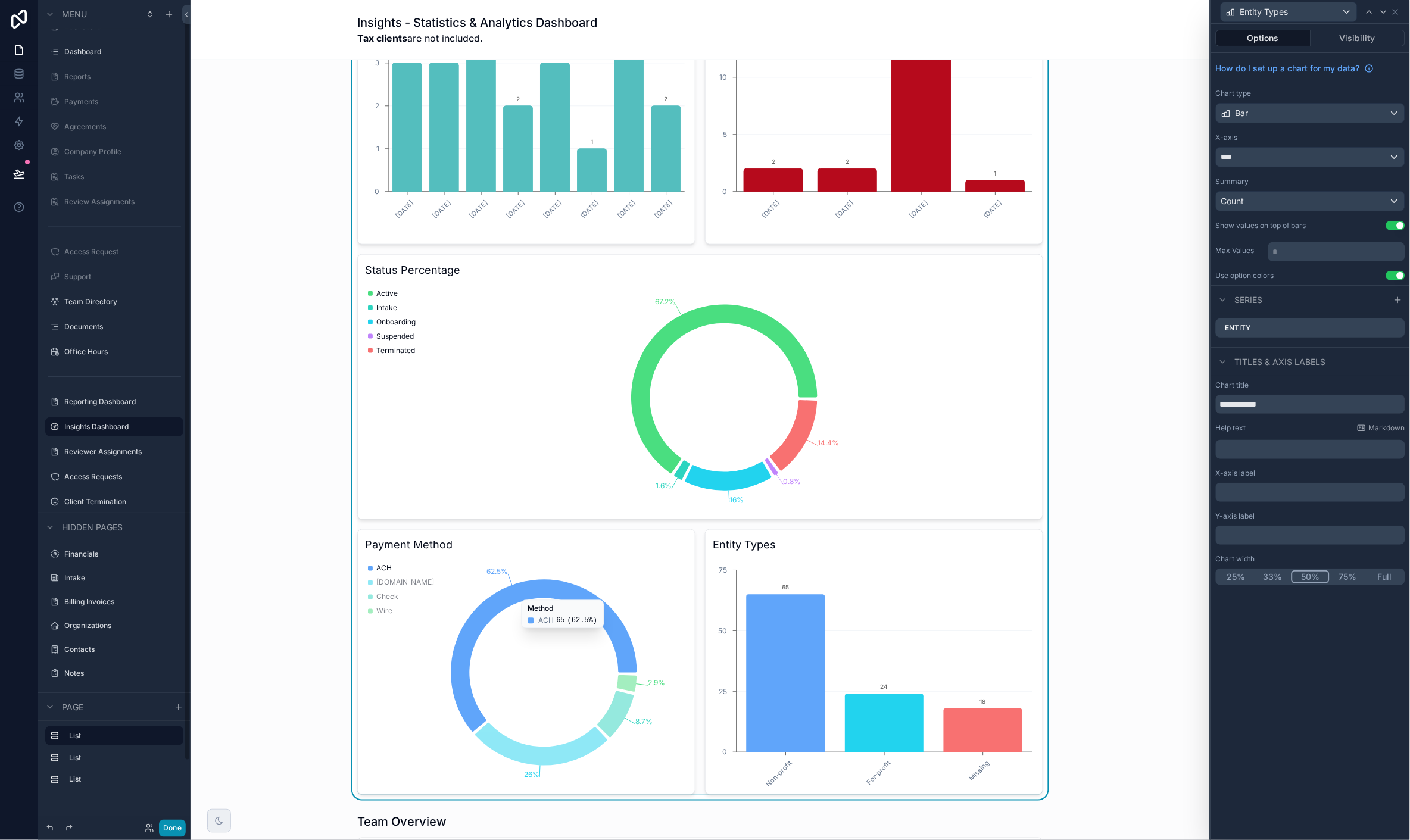
drag, startPoint x: 164, startPoint y: 828, endPoint x: 185, endPoint y: 818, distance: 23.3
click at [165, 826] on button "Done" at bounding box center [172, 828] width 27 height 18
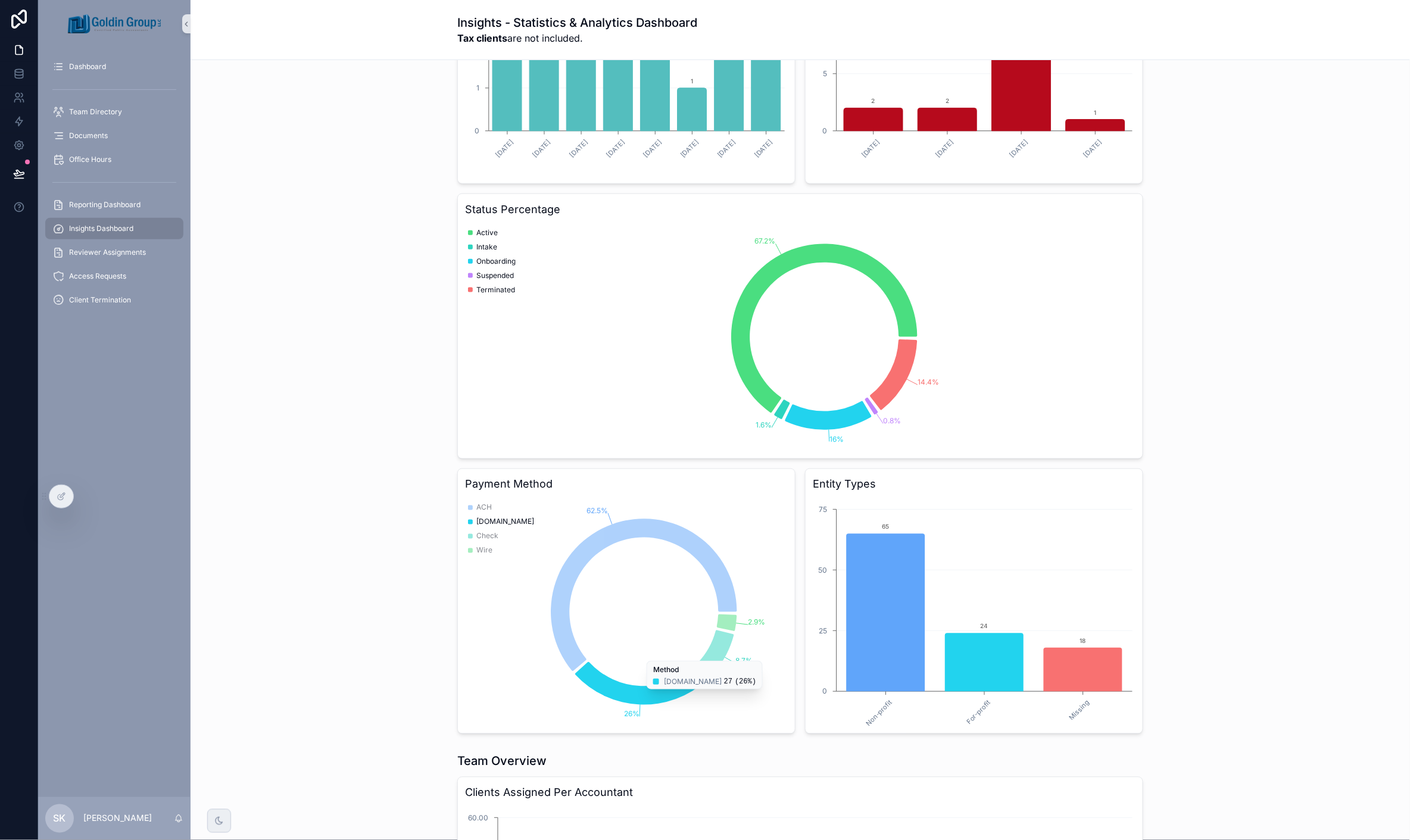
scroll to position [397, 0]
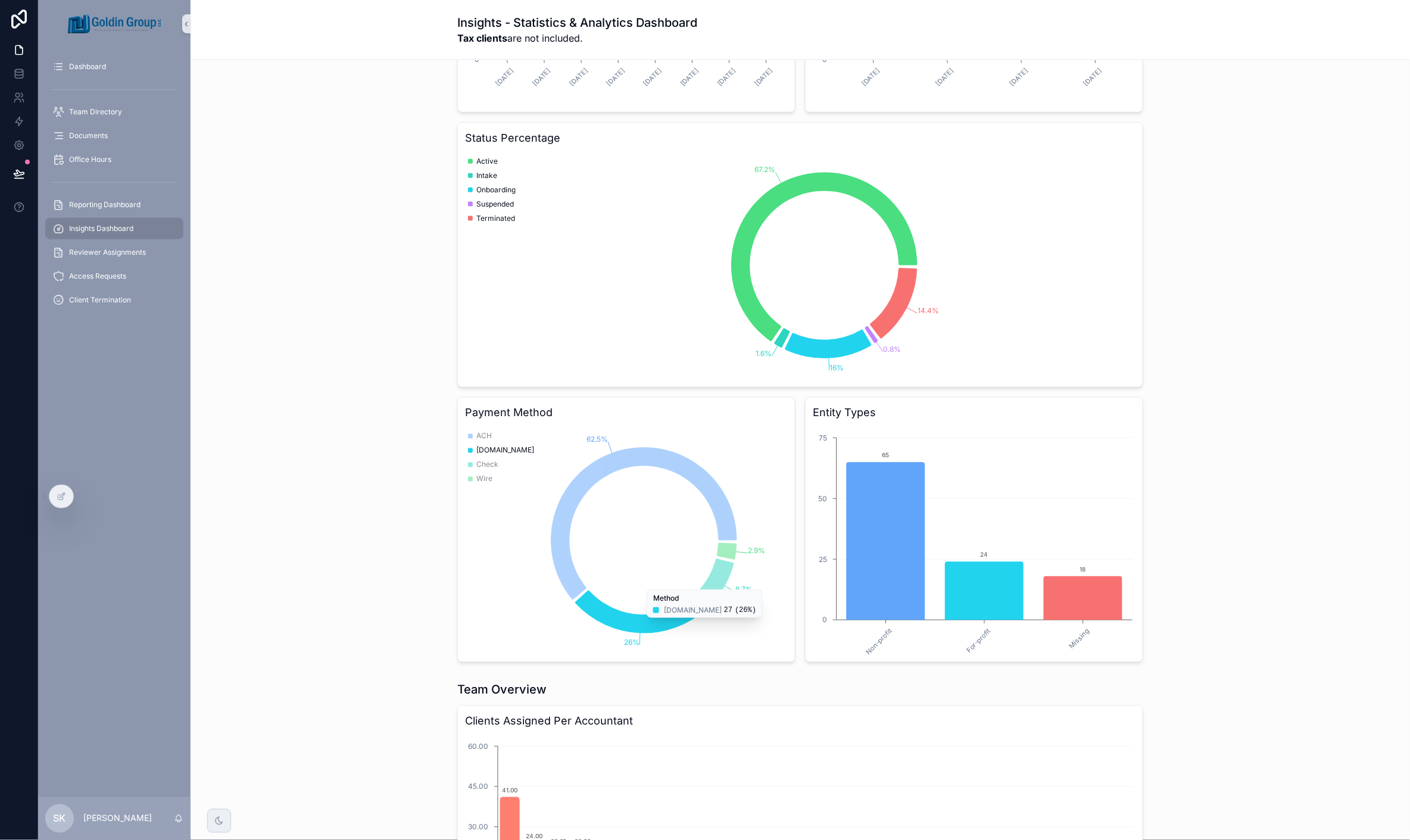
click at [1164, 521] on div "Client Overview Period: Annual ([DATE] - [DATE]) Active 84 Onboarding 20 Intake…" at bounding box center [801, 170] width 1201 height 994
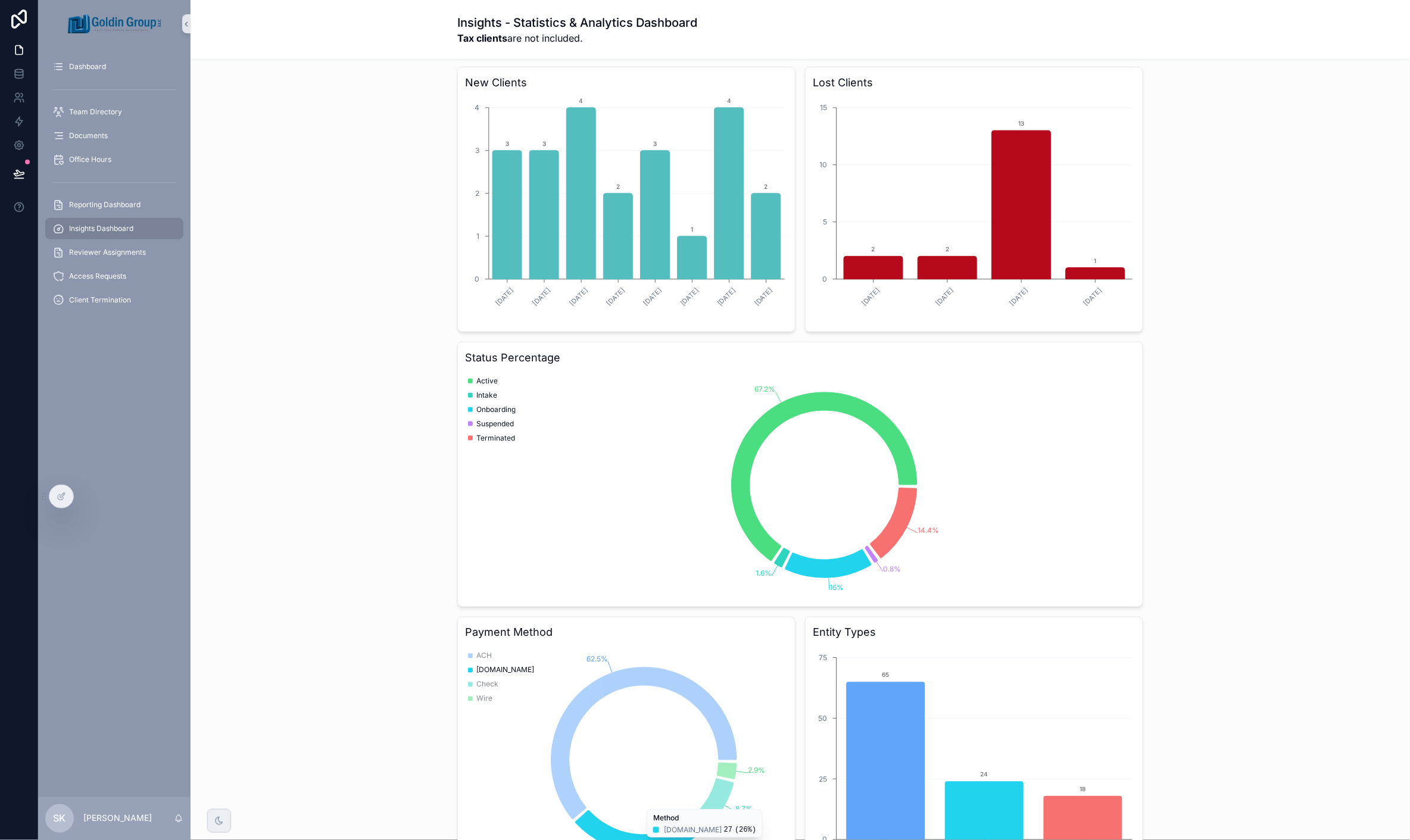
scroll to position [0, 0]
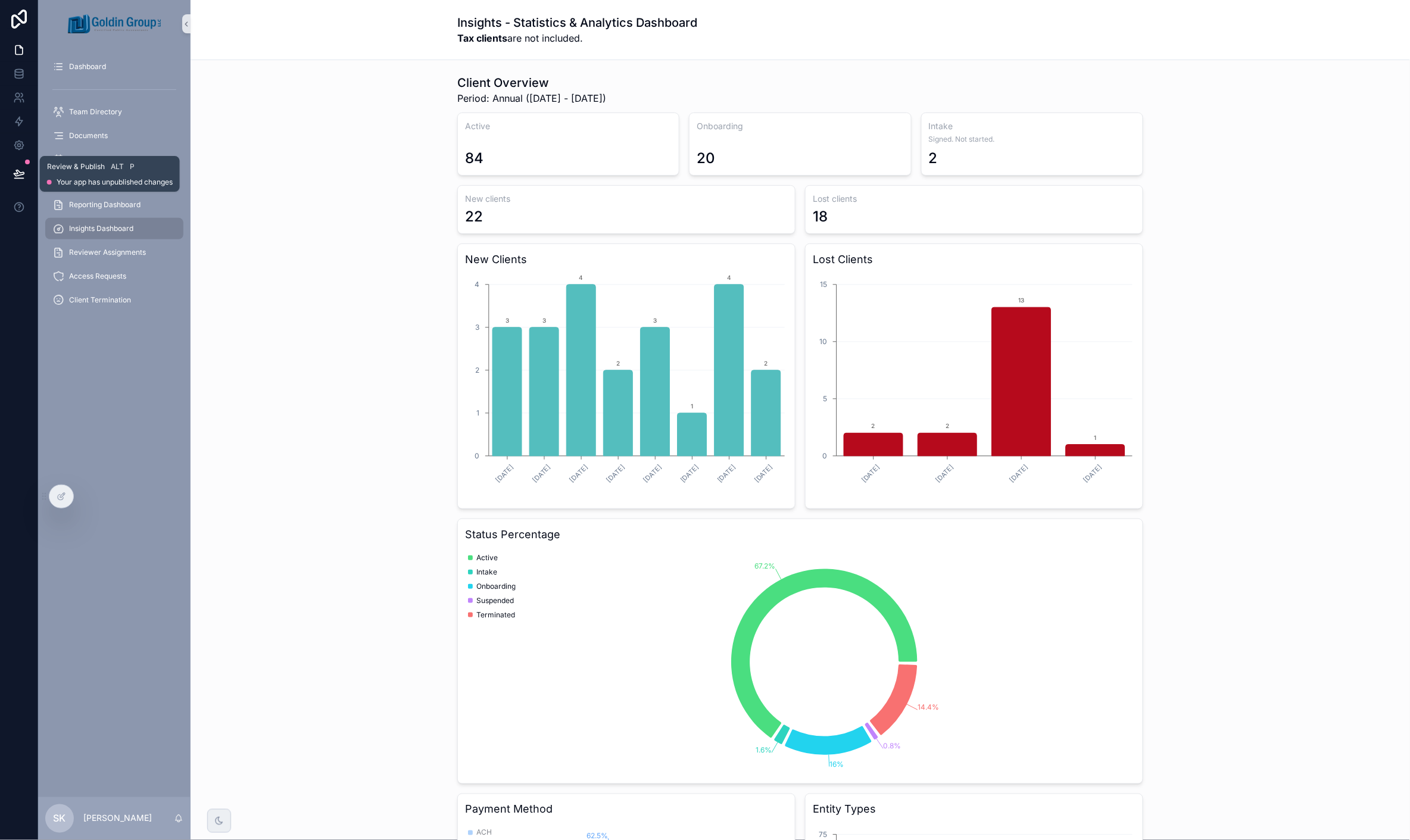
click at [18, 171] on icon at bounding box center [19, 174] width 12 height 12
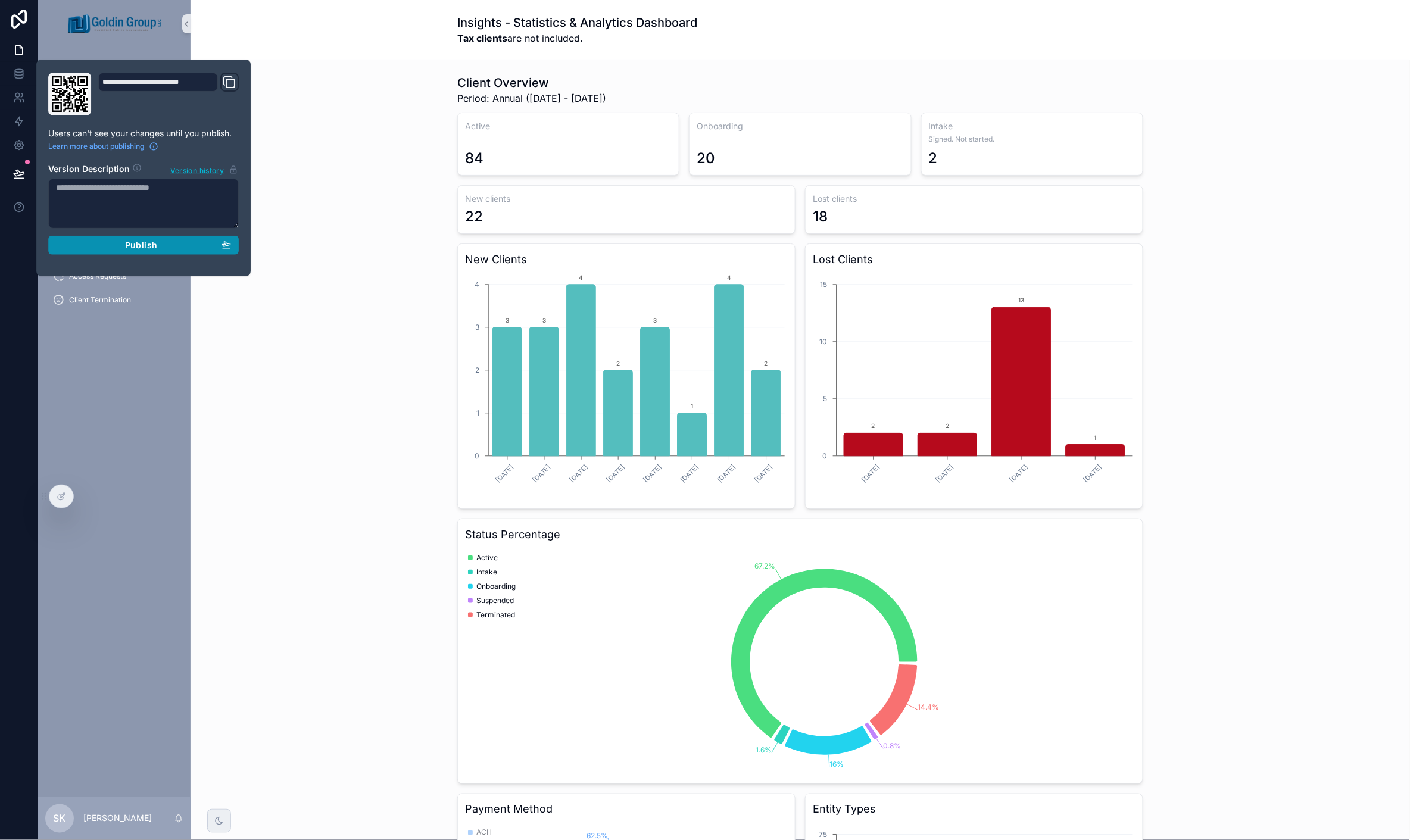
click at [141, 250] on span "Publish" at bounding box center [141, 245] width 32 height 11
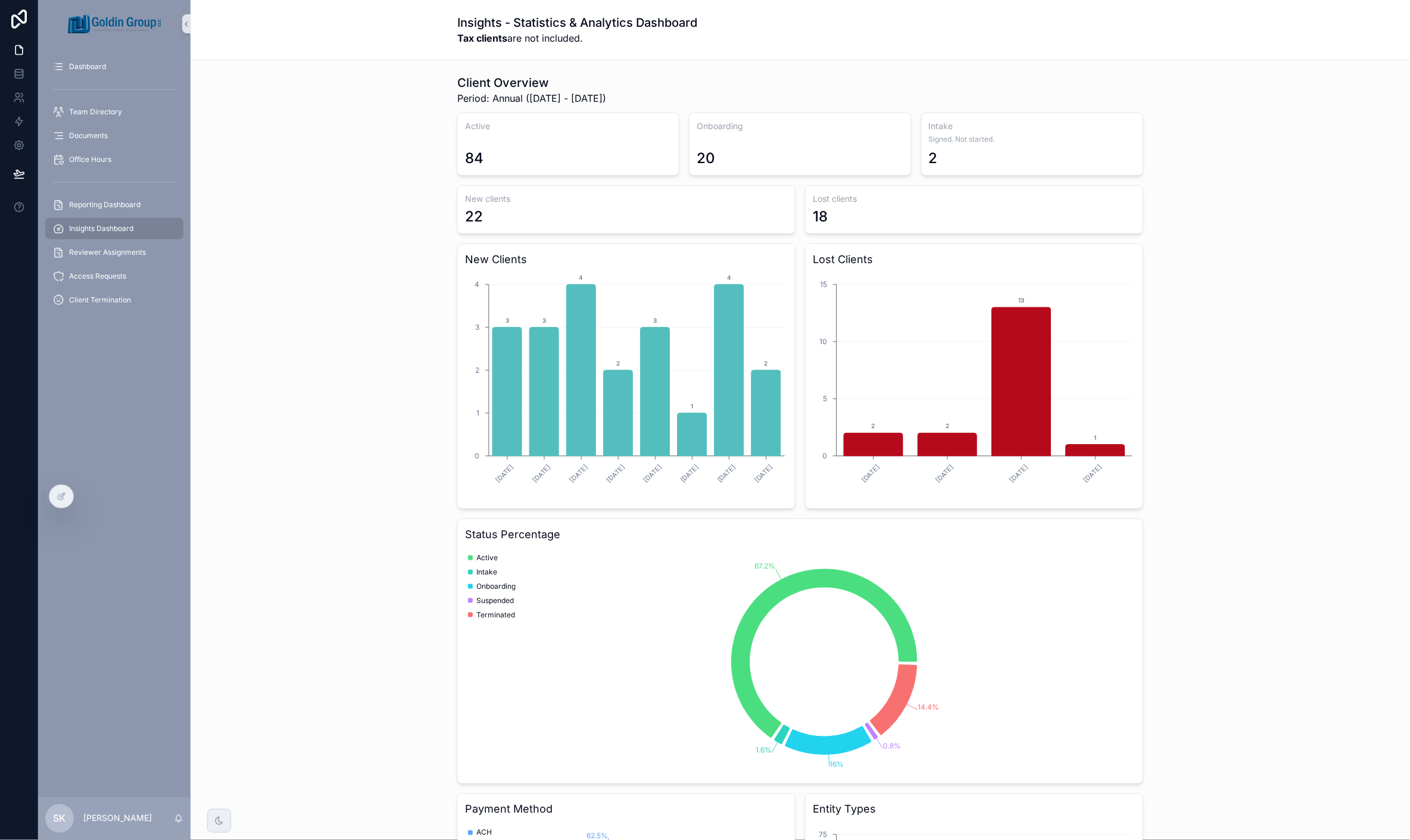
click at [403, 234] on div "Client Overview Period: Annual ([DATE] - [DATE]) Active 84 Onboarding 20 Intake…" at bounding box center [801, 567] width 1201 height 994
click at [91, 206] on span "Reporting Dashboard" at bounding box center [104, 205] width 72 height 10
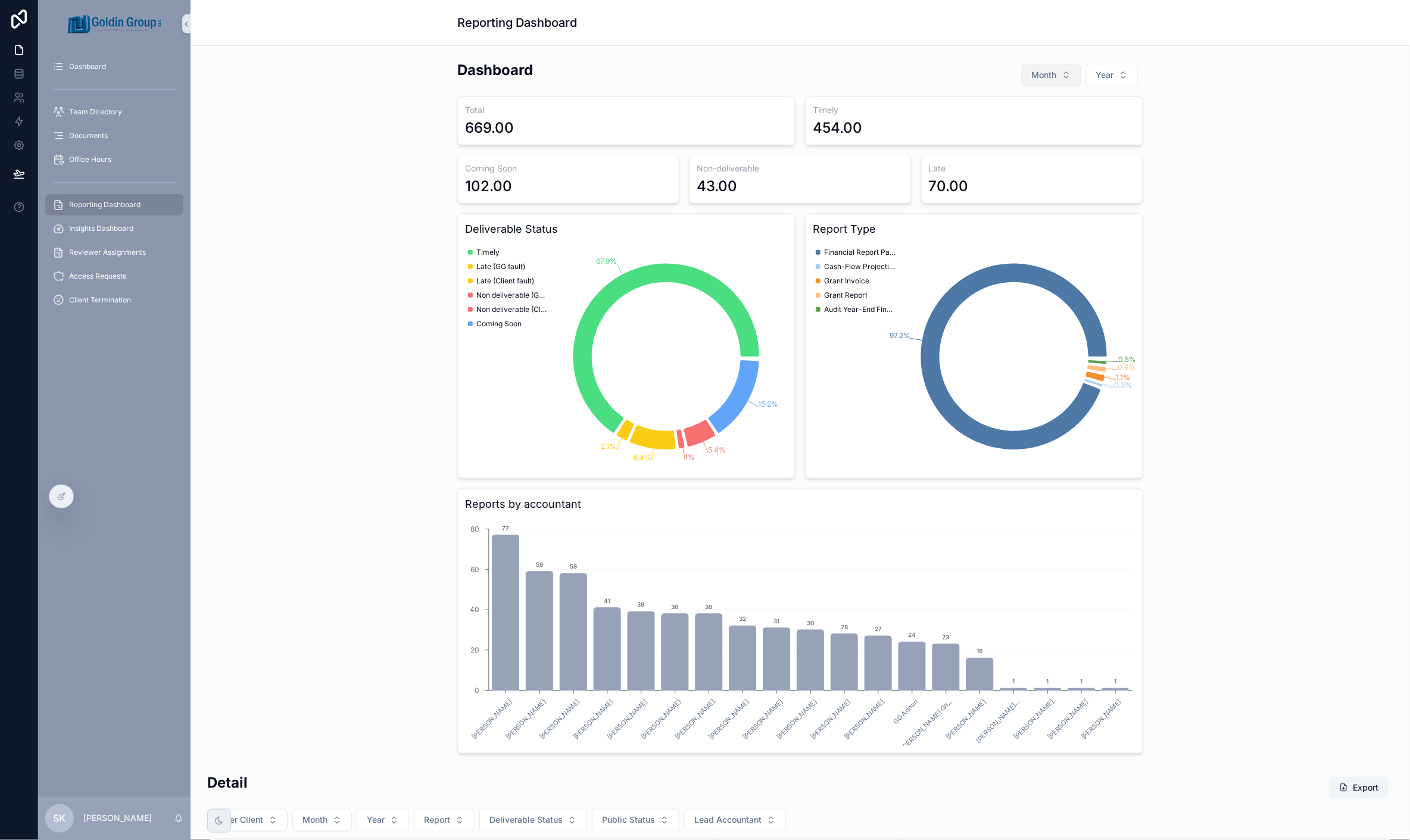
click at [1032, 78] on span "Month" at bounding box center [1043, 75] width 25 height 12
drag, startPoint x: 1025, startPoint y: 254, endPoint x: 1111, endPoint y: 133, distance: 148.4
click at [1026, 253] on div "August" at bounding box center [1045, 255] width 142 height 19
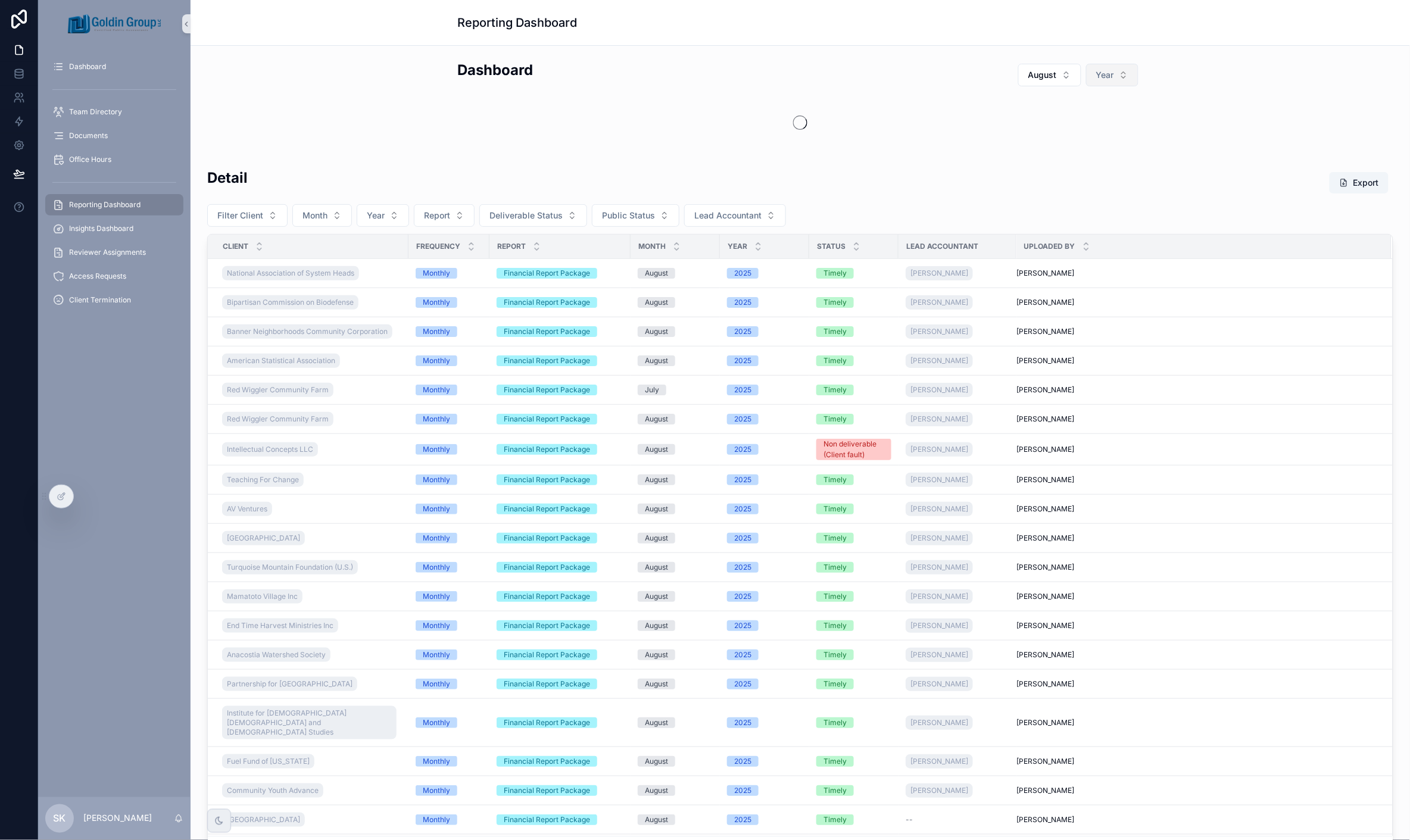
click at [1111, 75] on button "Year" at bounding box center [1111, 75] width 52 height 23
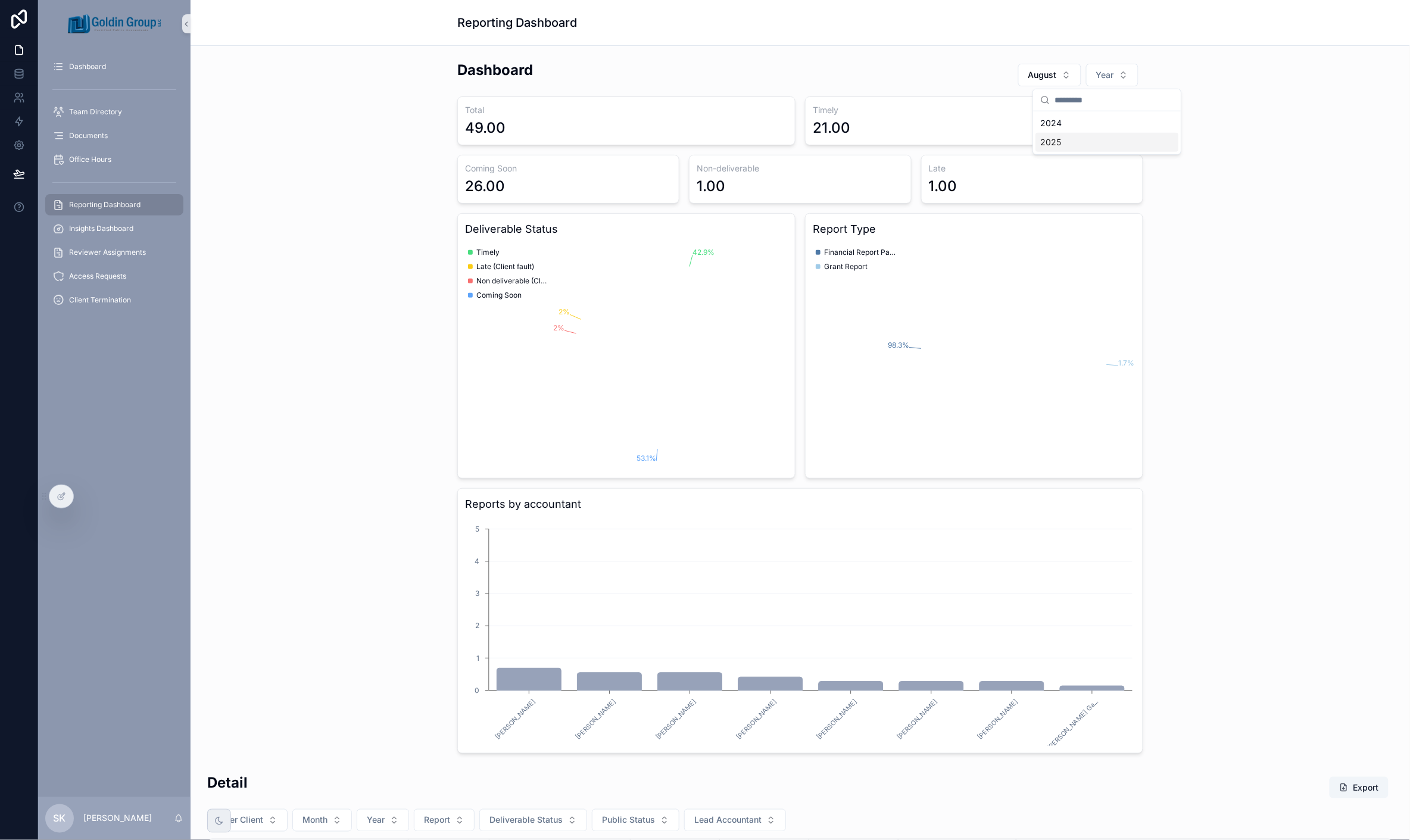
click at [1114, 139] on div "2025" at bounding box center [1106, 141] width 142 height 19
